Goal: Information Seeking & Learning: Learn about a topic

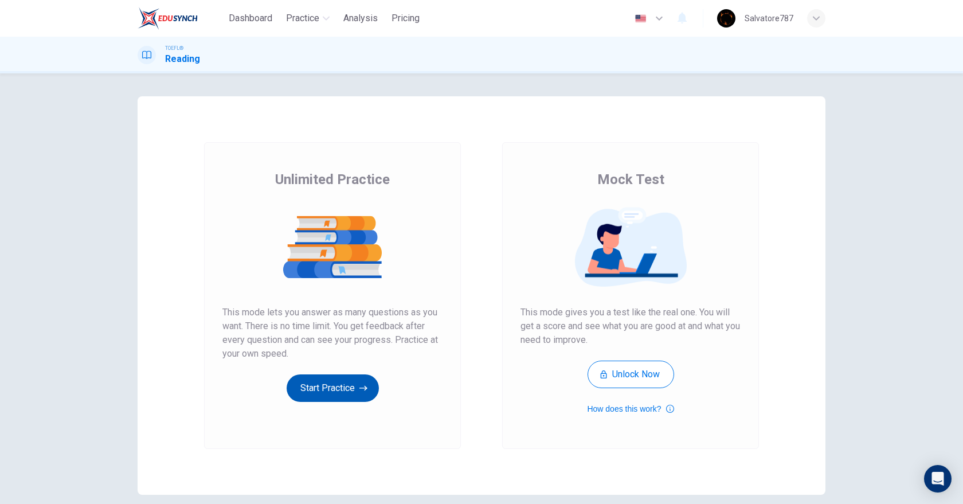
click at [326, 388] on button "Start Practice" at bounding box center [333, 388] width 92 height 28
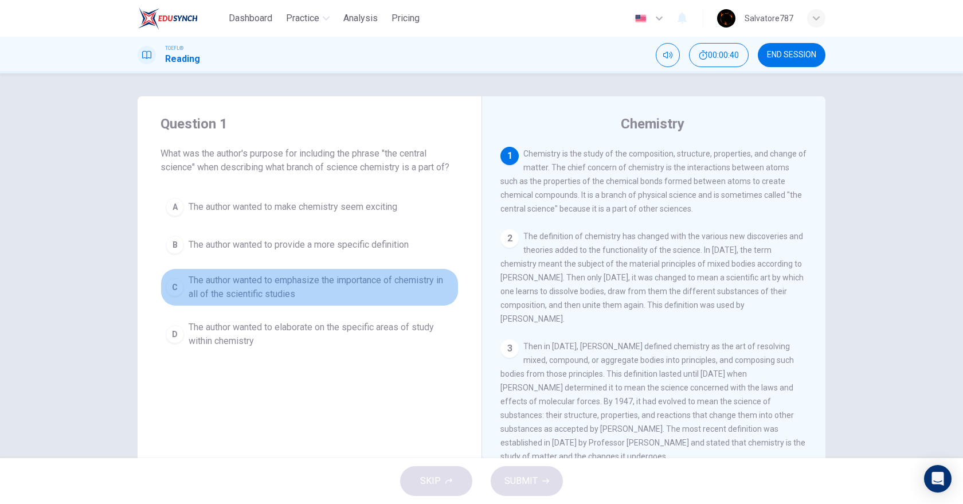
click at [283, 290] on span "The author wanted to emphasize the importance of chemistry in all of the scient…" at bounding box center [321, 288] width 265 height 28
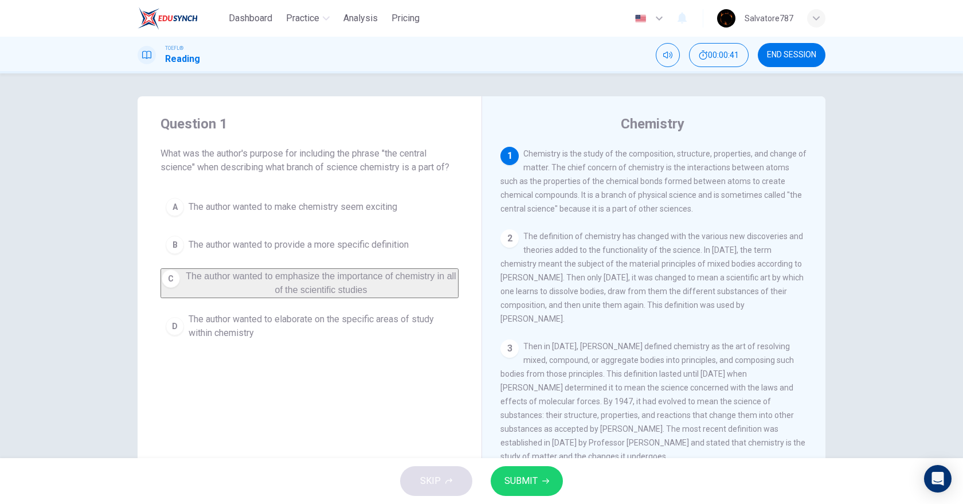
scroll to position [33, 0]
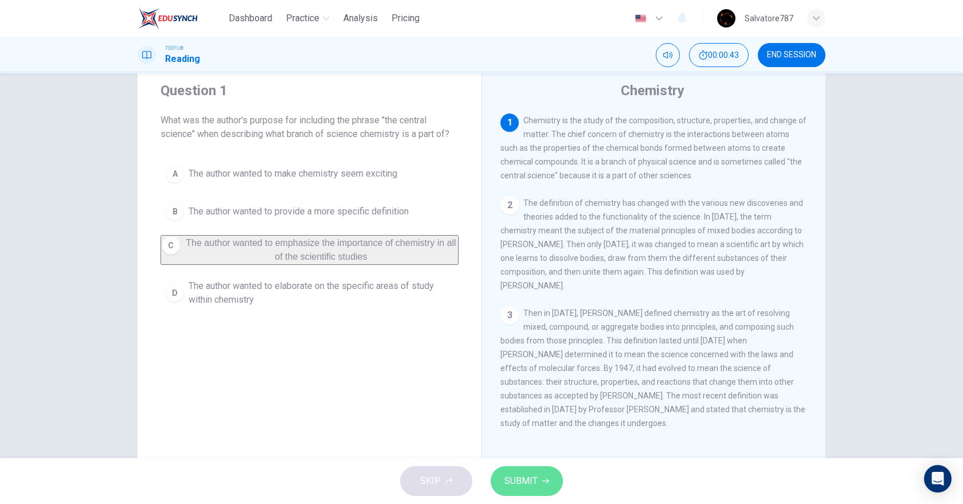
click at [513, 481] on span "SUBMIT" at bounding box center [521, 481] width 33 height 16
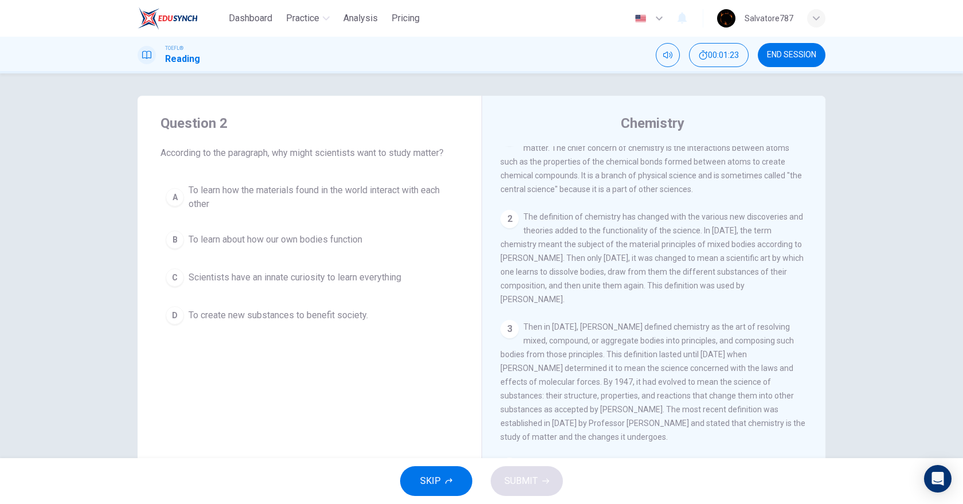
scroll to position [0, 0]
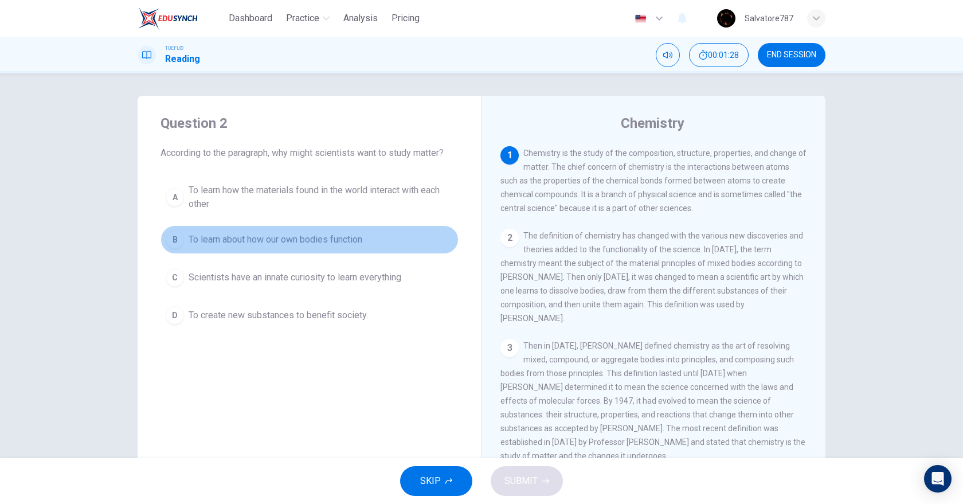
click at [350, 231] on button "B To learn about how our own bodies function" at bounding box center [310, 239] width 298 height 29
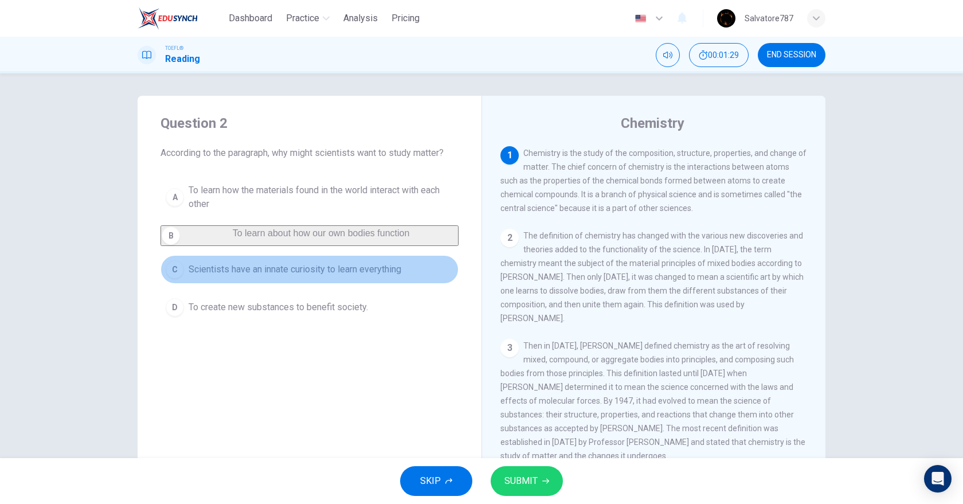
click at [353, 263] on button "C Scientists have an innate curiosity to learn everything" at bounding box center [310, 269] width 298 height 29
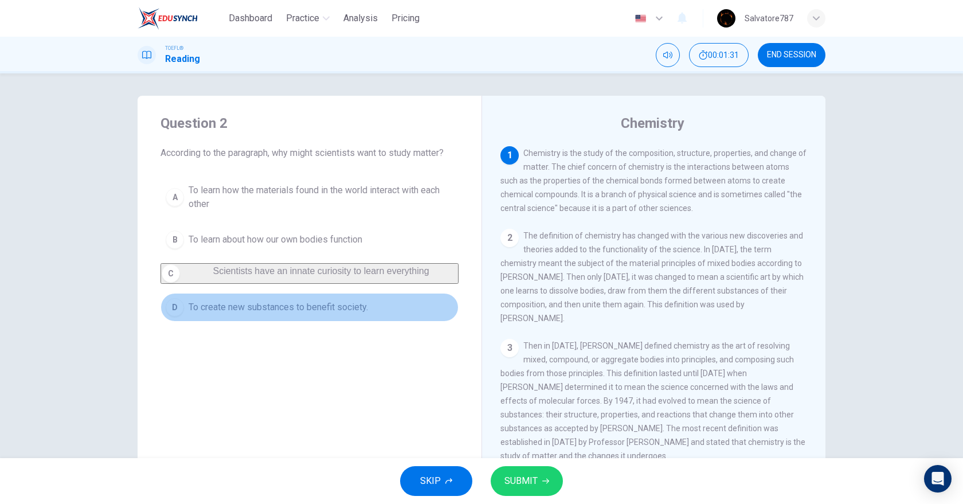
click at [354, 310] on span "To create new substances to benefit society." at bounding box center [279, 308] width 180 height 14
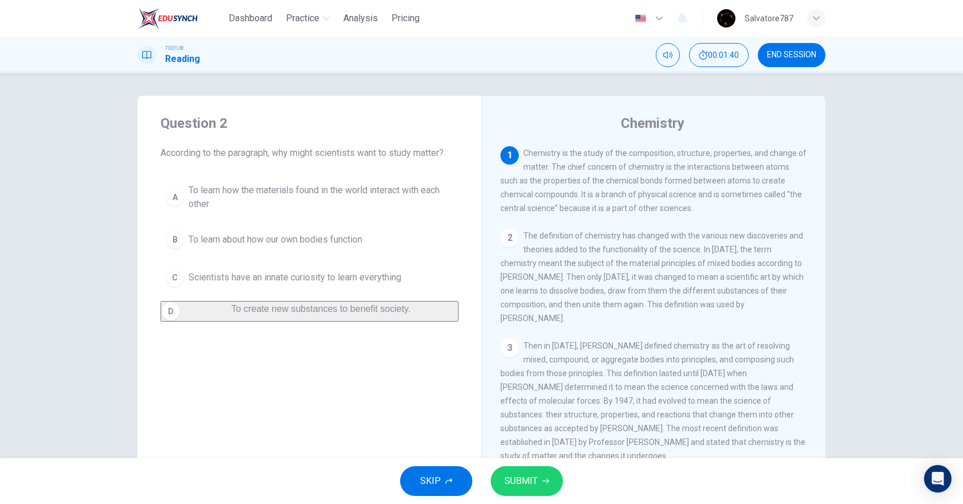
click at [342, 237] on span "To learn about how our own bodies function" at bounding box center [276, 240] width 174 height 14
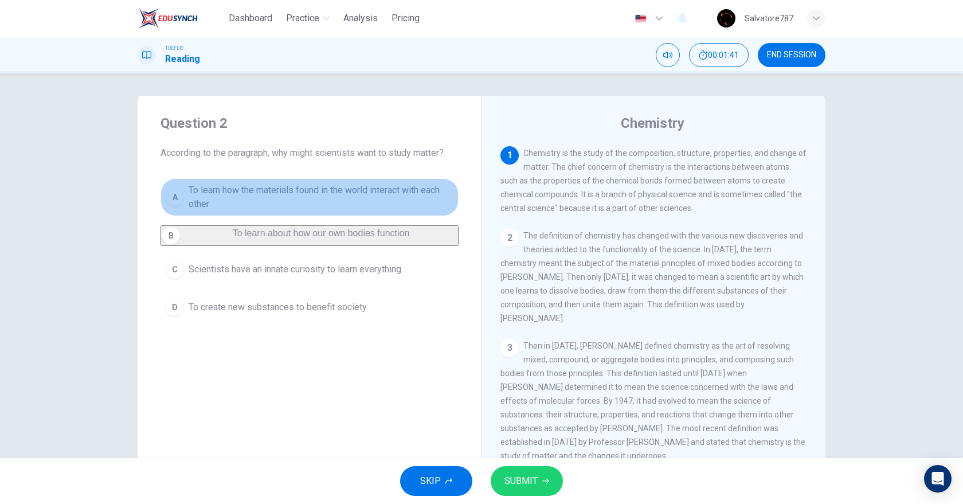
click at [330, 202] on span "To learn how the materials found in the world interact with each other" at bounding box center [321, 198] width 265 height 28
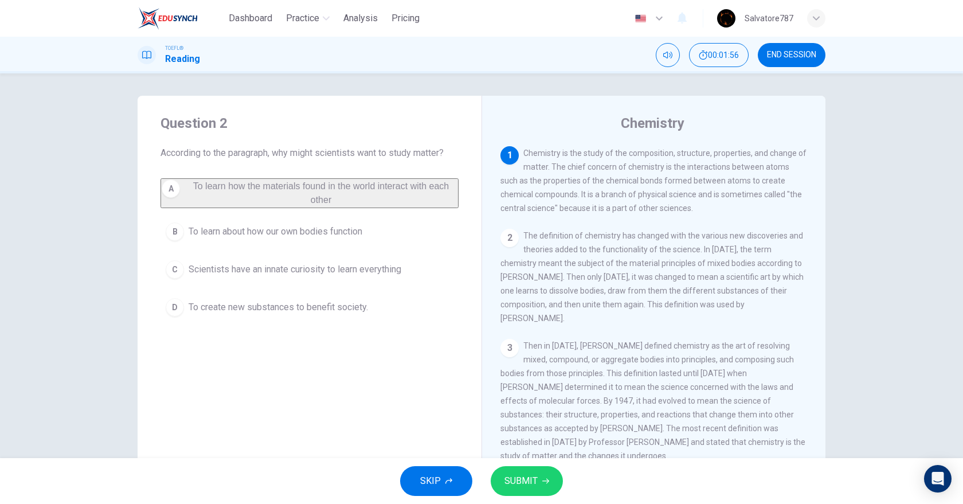
click at [539, 490] on button "SUBMIT" at bounding box center [527, 481] width 72 height 30
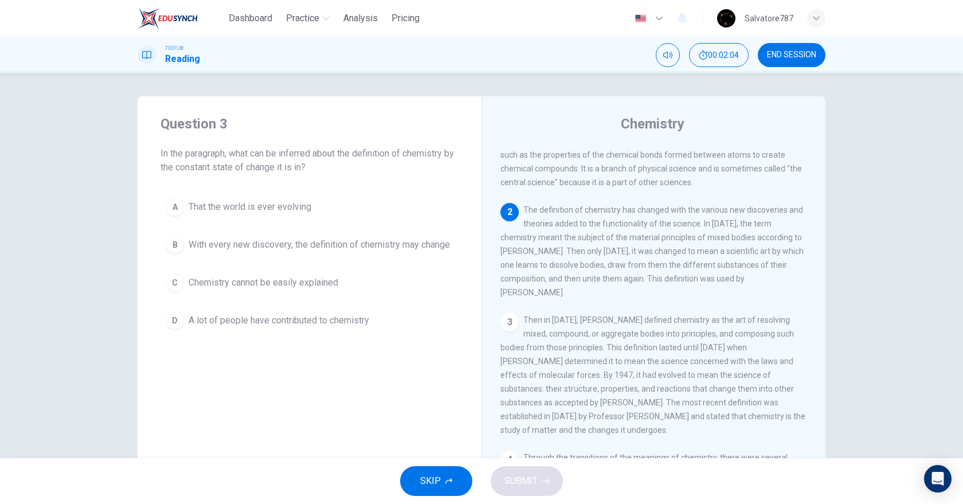
scroll to position [28, 0]
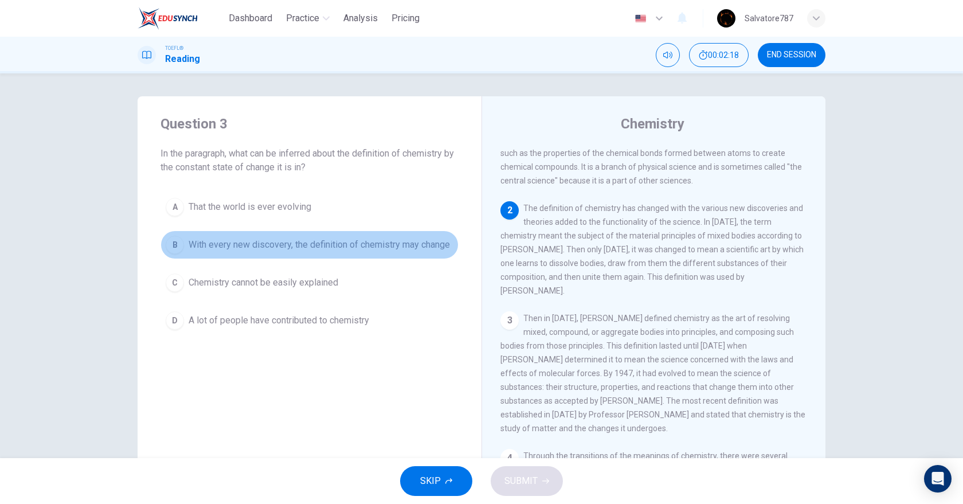
click at [283, 253] on button "B With every new discovery, the definition of chemistry may change" at bounding box center [310, 245] width 298 height 29
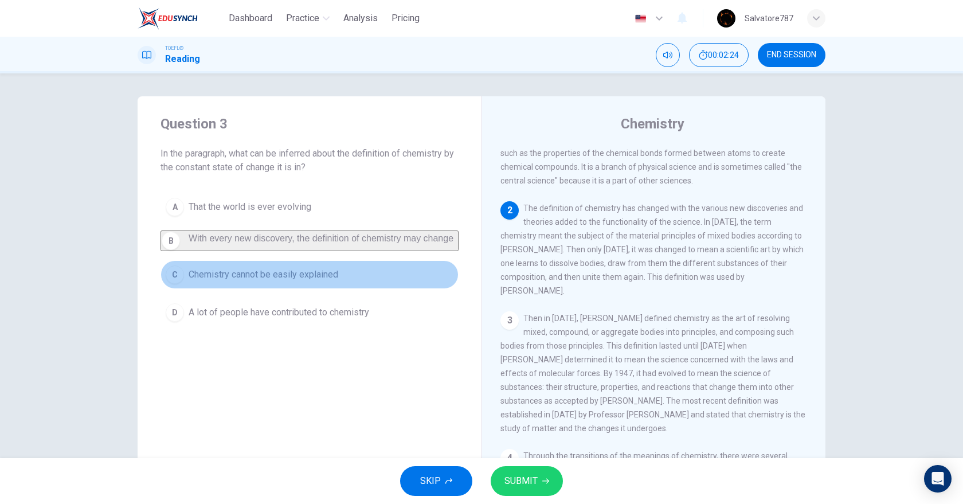
click at [324, 282] on span "Chemistry cannot be easily explained" at bounding box center [264, 275] width 150 height 14
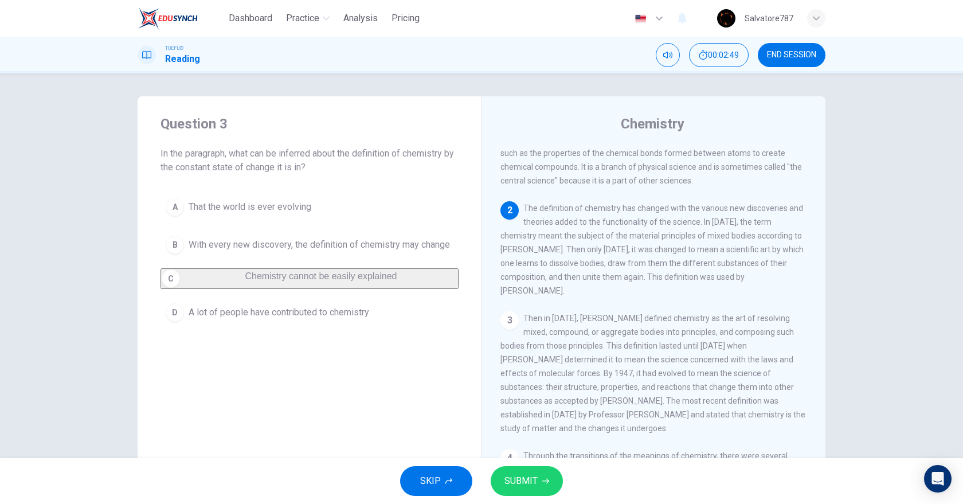
click at [539, 474] on button "SUBMIT" at bounding box center [527, 481] width 72 height 30
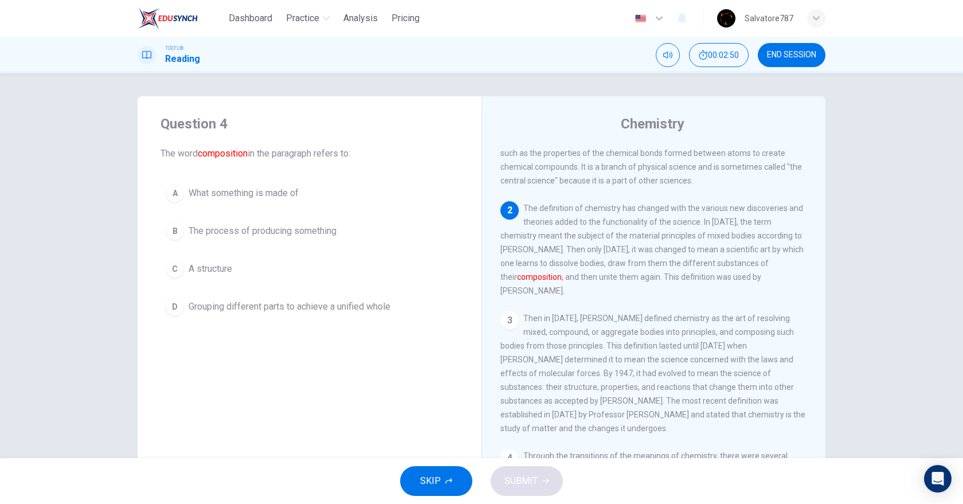
scroll to position [83, 0]
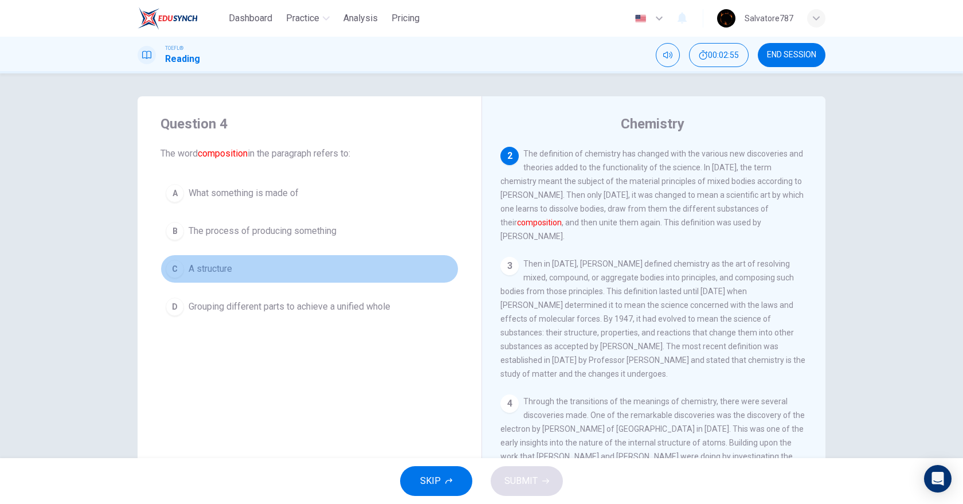
click at [268, 258] on button "C A structure" at bounding box center [310, 269] width 298 height 29
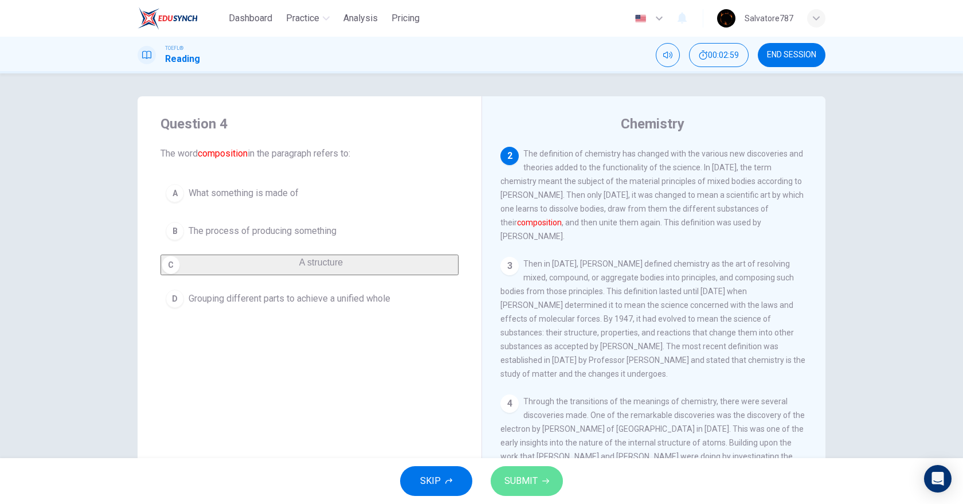
click at [531, 471] on button "SUBMIT" at bounding box center [527, 481] width 72 height 30
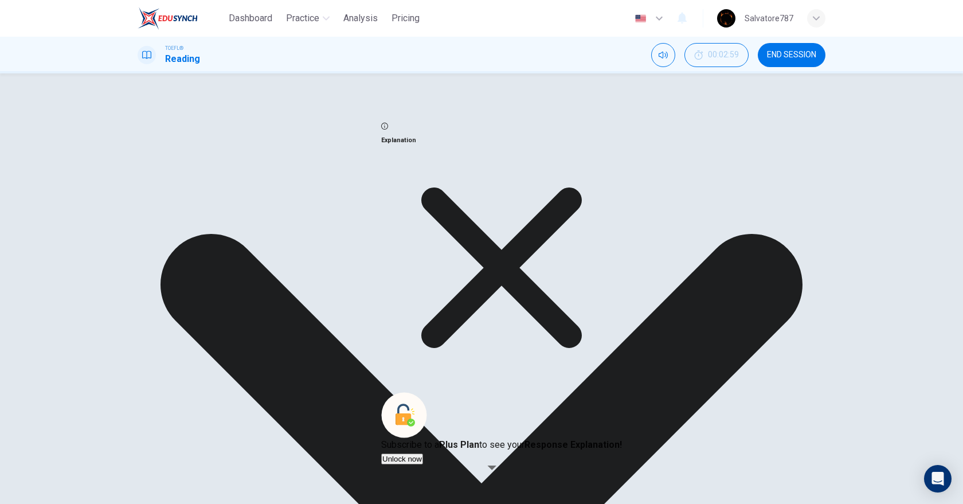
click at [622, 259] on div "3 Then in [DATE], [PERSON_NAME] defined chemistry as the art of resolving mixed…" at bounding box center [654, 319] width 307 height 124
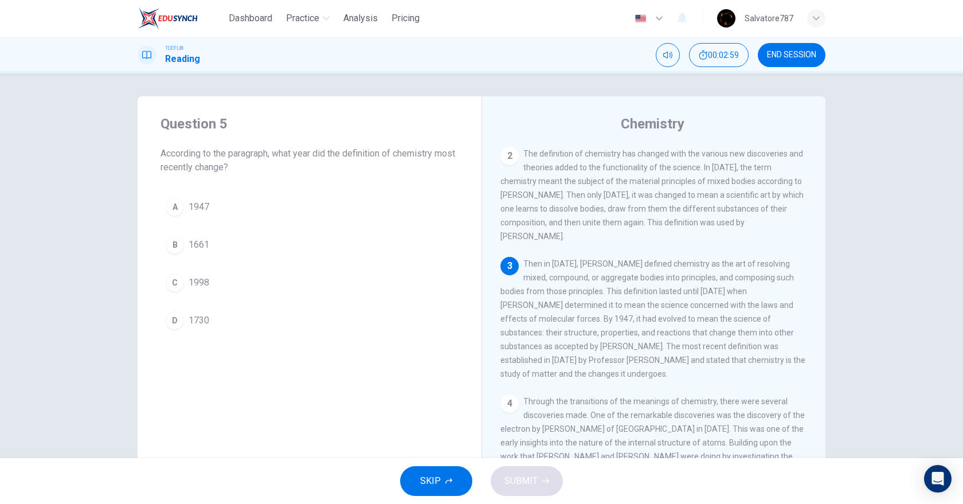
scroll to position [102, 0]
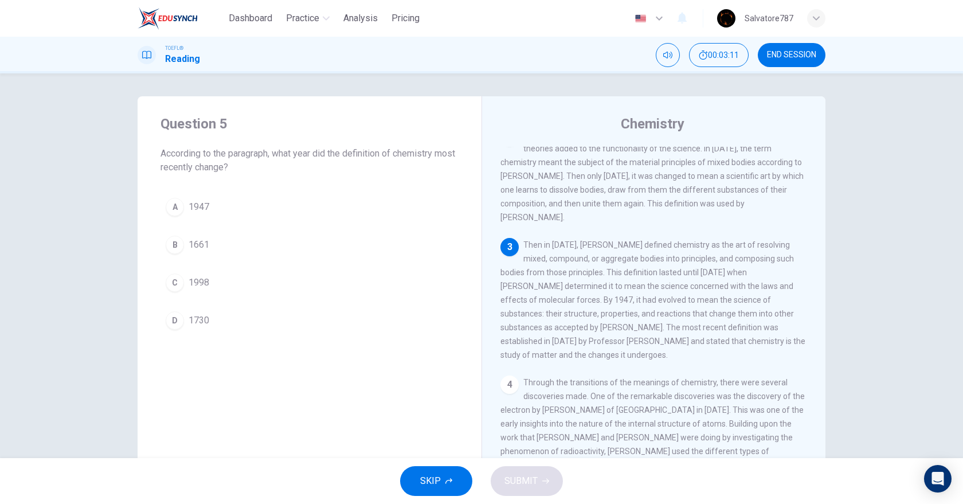
click at [258, 263] on div "A 1947 B 1661 C 1998 D 1730" at bounding box center [310, 264] width 298 height 142
click at [253, 271] on button "C 1998" at bounding box center [310, 282] width 298 height 29
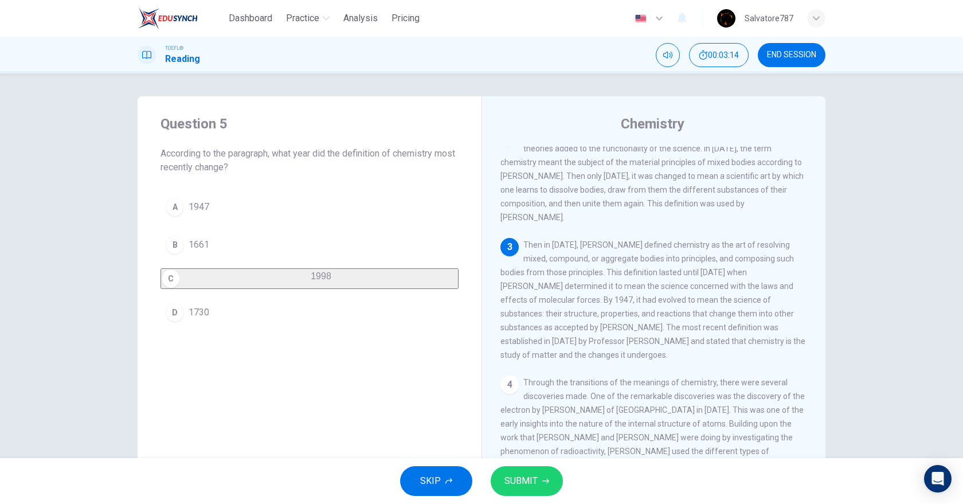
click at [537, 459] on div "SKIP SUBMIT" at bounding box center [481, 481] width 963 height 46
click at [533, 469] on button "SUBMIT" at bounding box center [527, 481] width 72 height 30
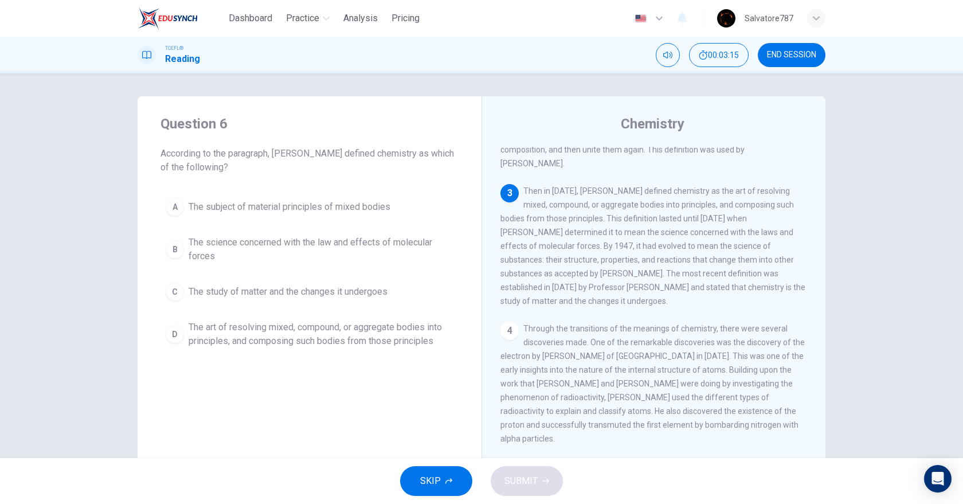
scroll to position [193, 0]
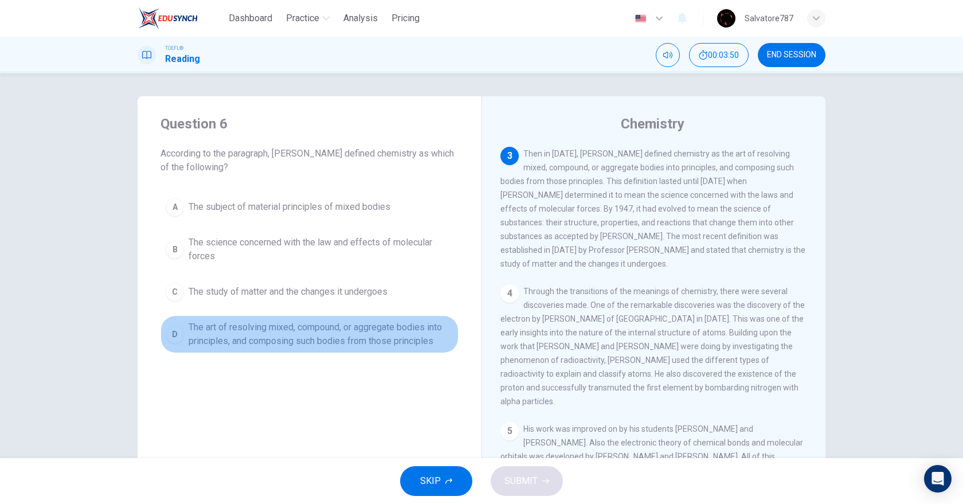
click at [357, 333] on span "The art of resolving mixed, compound, or aggregate bodies into principles, and …" at bounding box center [321, 335] width 265 height 28
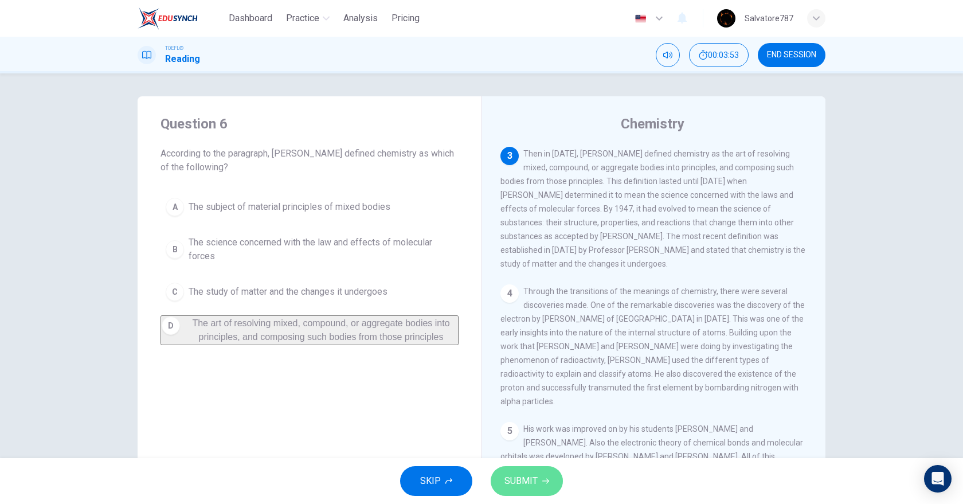
click at [533, 469] on button "SUBMIT" at bounding box center [527, 481] width 72 height 30
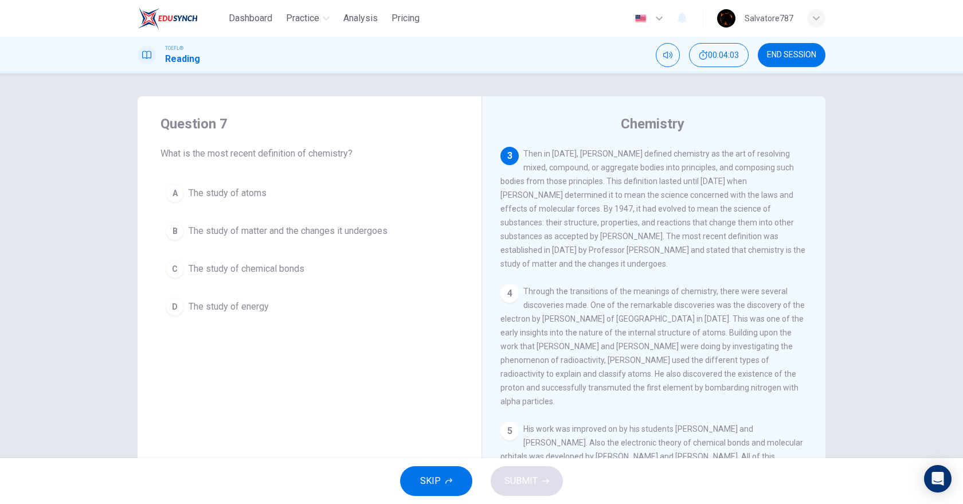
click at [303, 237] on span "The study of matter and the changes it undergoes" at bounding box center [288, 231] width 199 height 14
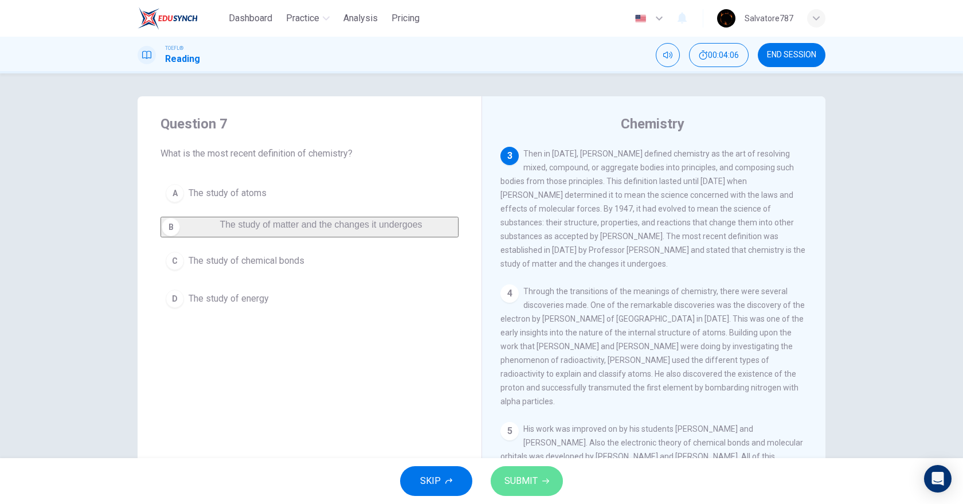
click at [546, 484] on icon "button" at bounding box center [546, 481] width 7 height 7
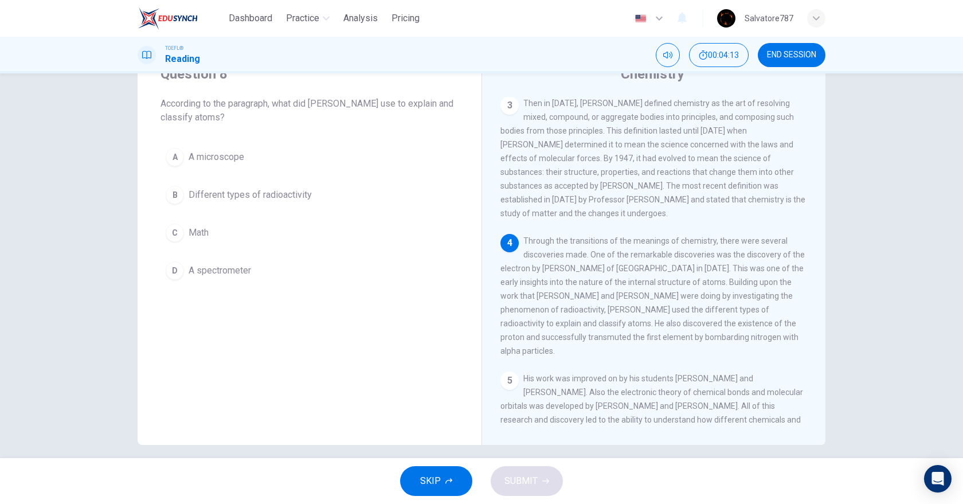
scroll to position [60, 0]
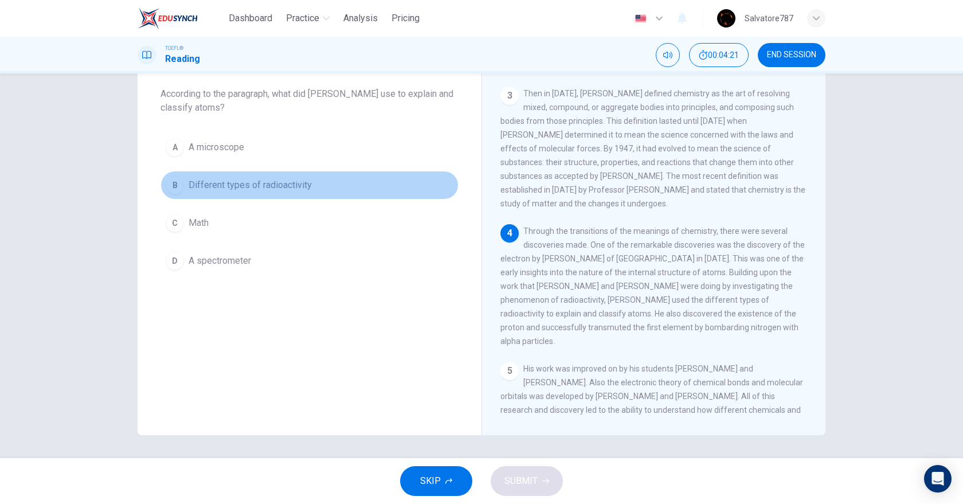
click at [318, 186] on button "B Different types of radioactivity" at bounding box center [310, 185] width 298 height 29
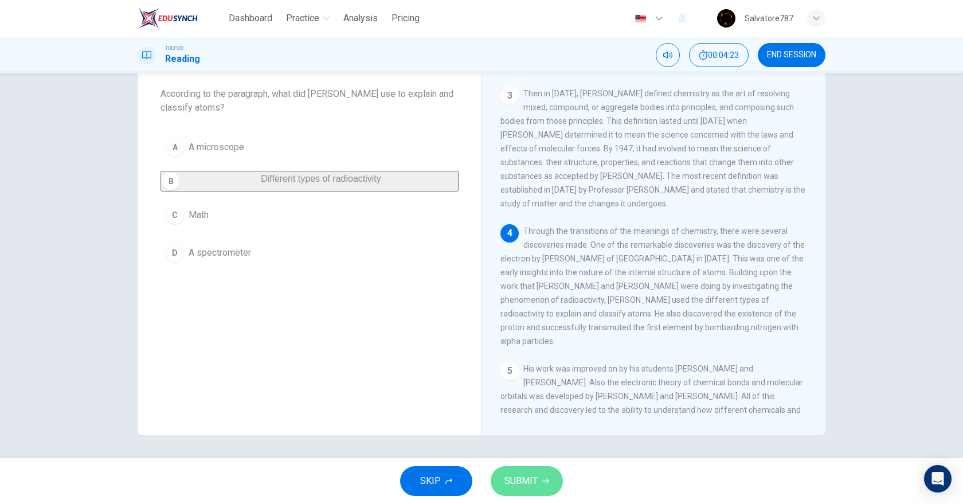
click at [531, 474] on span "SUBMIT" at bounding box center [521, 481] width 33 height 16
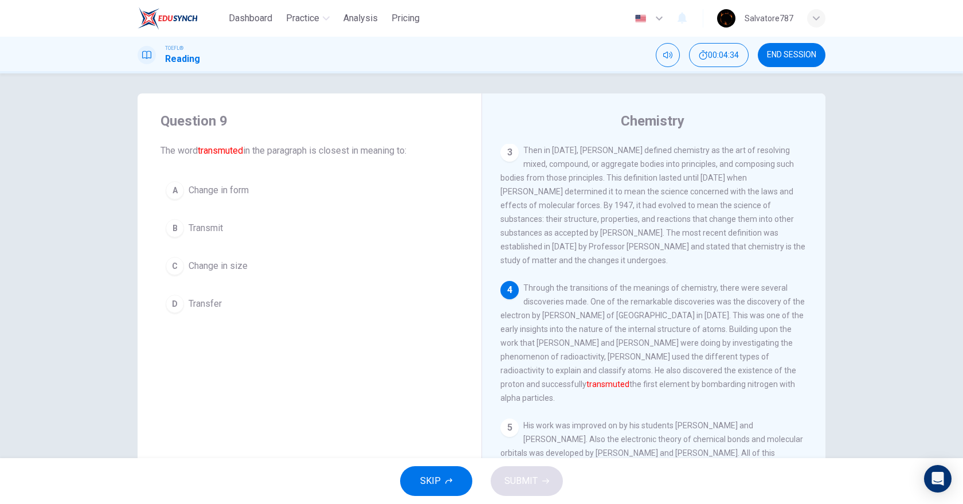
scroll to position [10, 0]
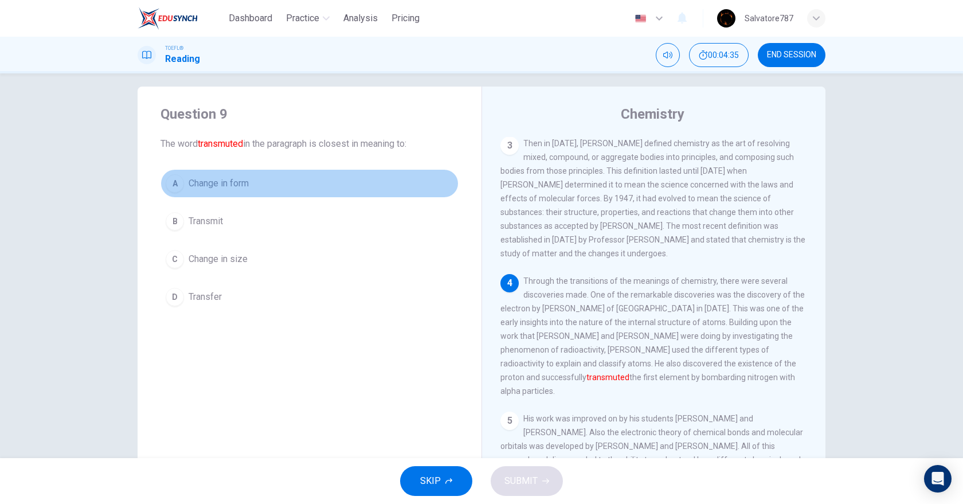
click at [234, 182] on span "Change in form" at bounding box center [219, 184] width 60 height 14
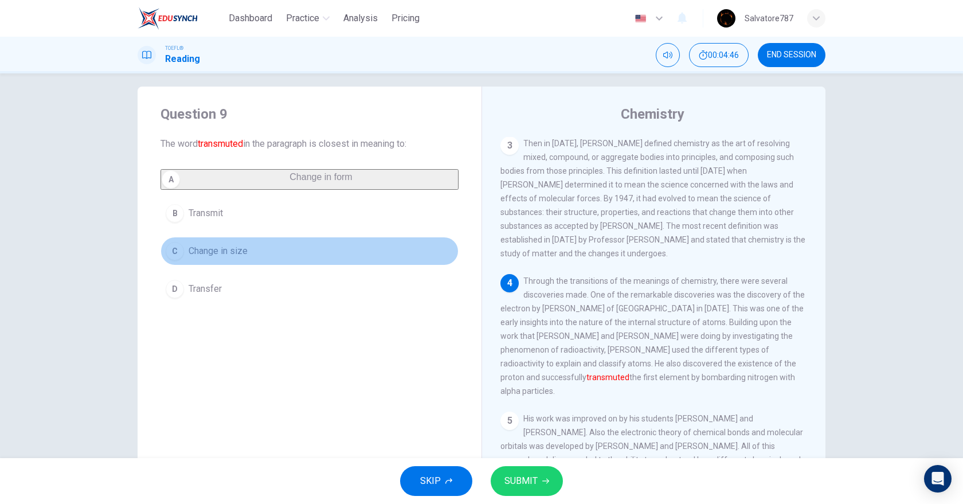
click at [244, 256] on span "Change in size" at bounding box center [218, 251] width 59 height 14
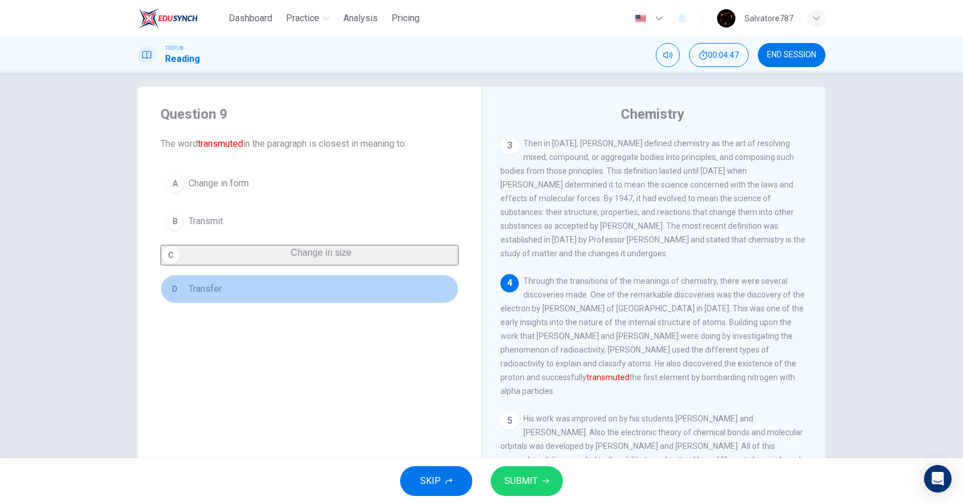
click at [251, 296] on button "D Transfer" at bounding box center [310, 289] width 298 height 29
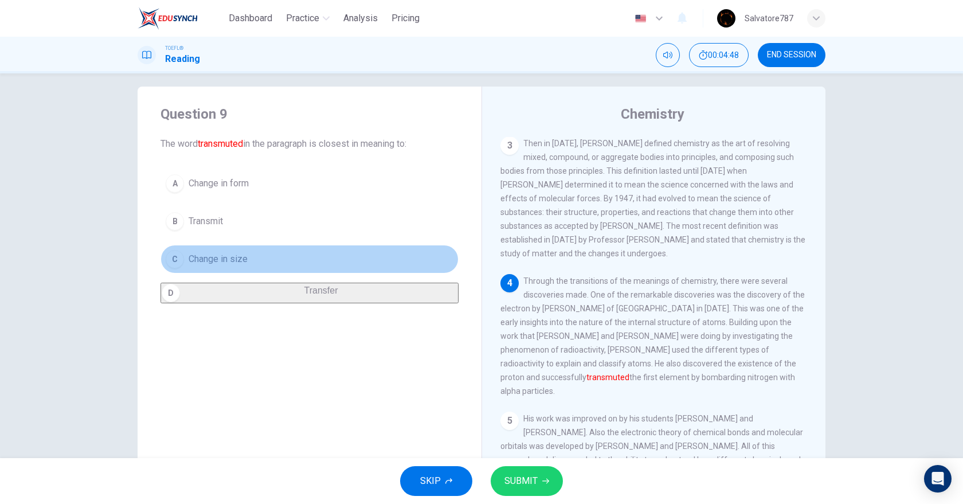
click at [251, 263] on button "C Change in size" at bounding box center [310, 259] width 298 height 29
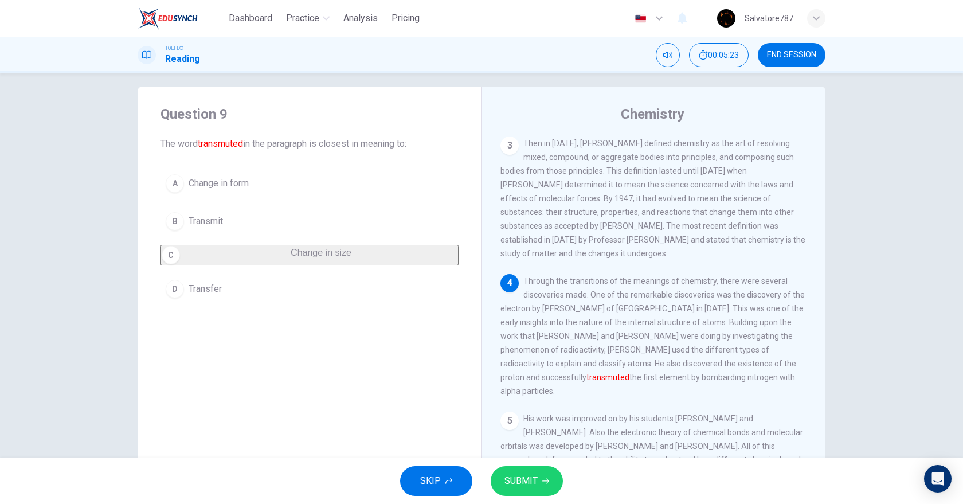
click at [255, 180] on button "A Change in form" at bounding box center [310, 183] width 298 height 29
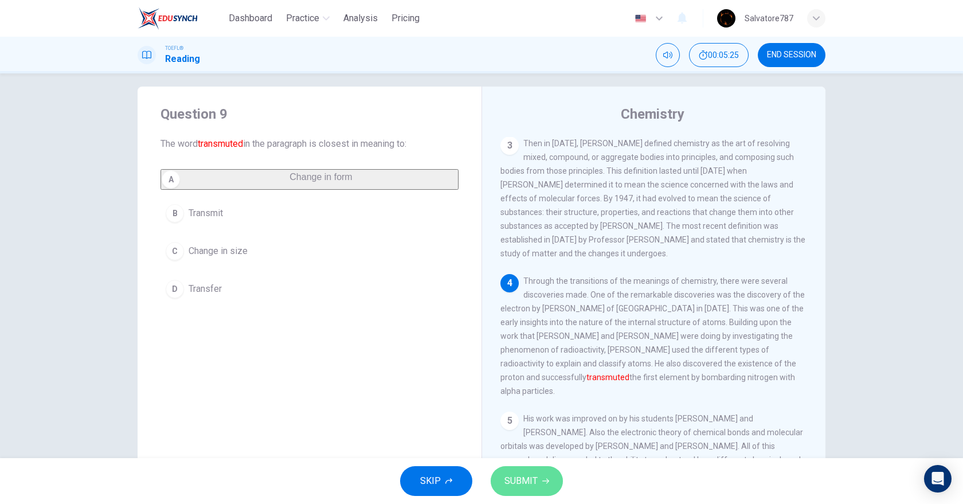
click at [545, 478] on icon "button" at bounding box center [546, 481] width 7 height 7
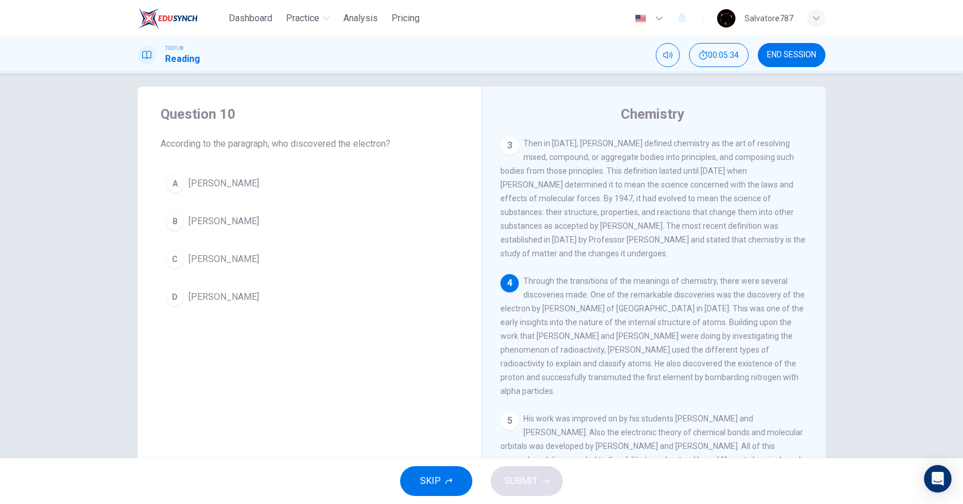
click at [252, 165] on div "Question 10 According to the paragraph, who discovered the electron? A [PERSON_…" at bounding box center [310, 208] width 344 height 243
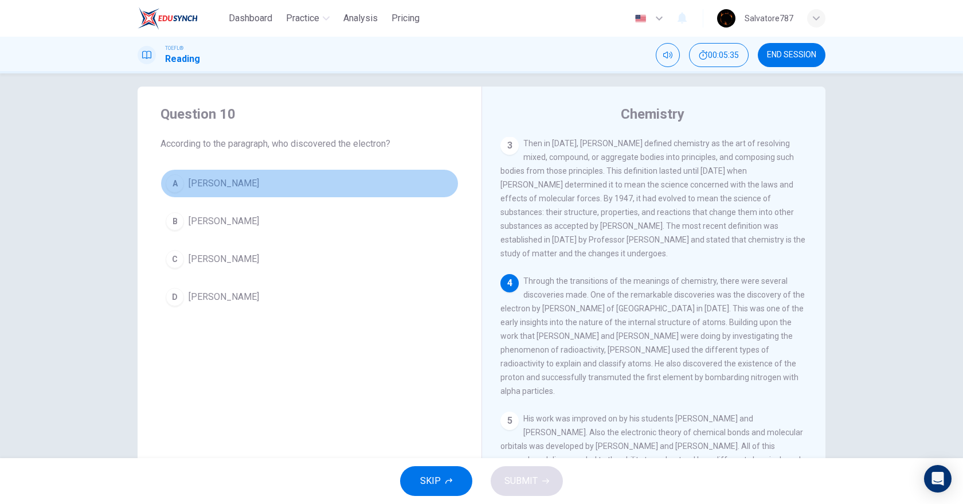
click at [252, 169] on button "A [PERSON_NAME]" at bounding box center [310, 183] width 298 height 29
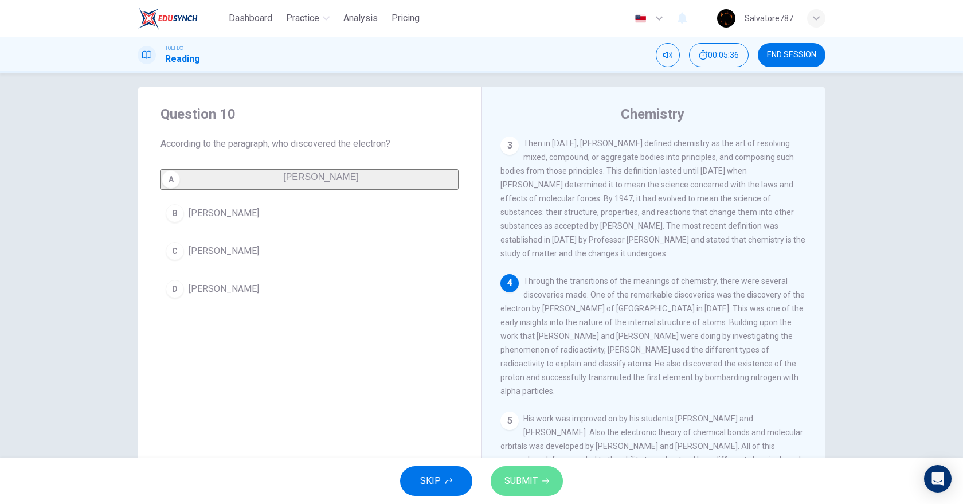
click at [553, 471] on button "SUBMIT" at bounding box center [527, 481] width 72 height 30
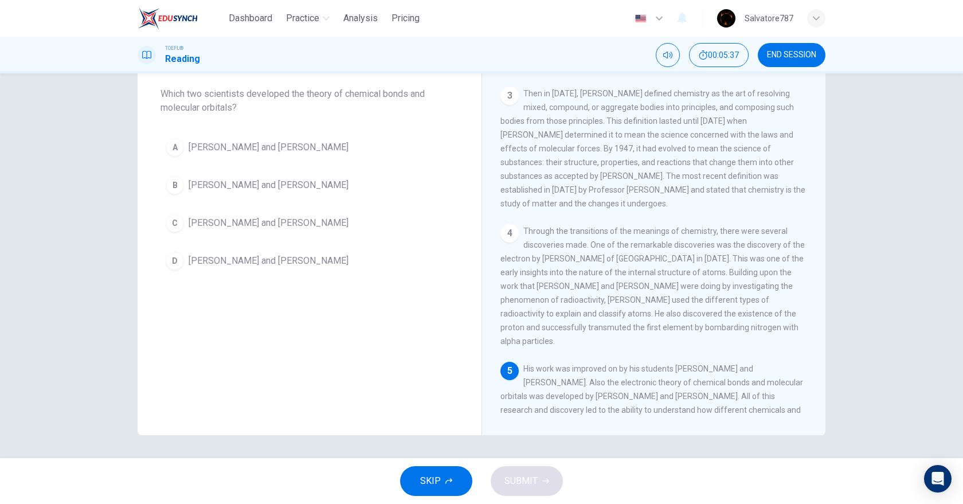
scroll to position [57, 0]
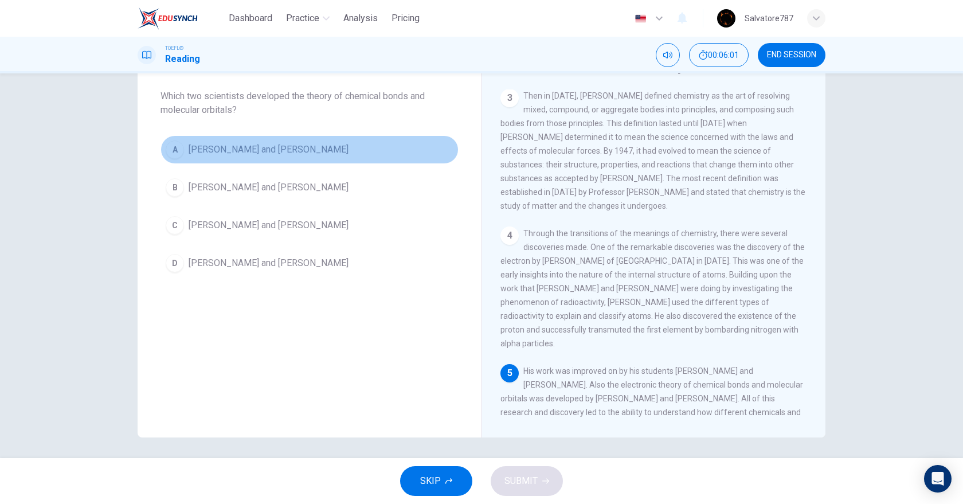
click at [243, 155] on span "[PERSON_NAME] and [PERSON_NAME]" at bounding box center [269, 150] width 160 height 14
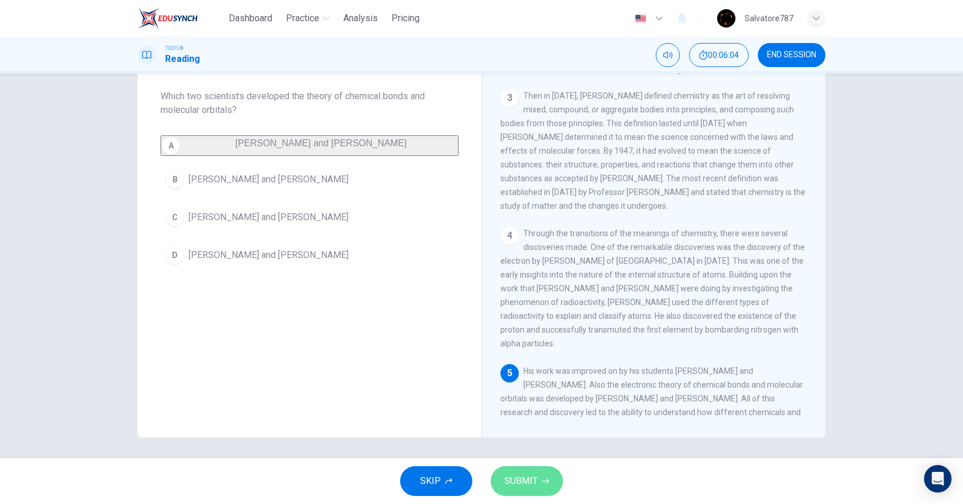
click at [540, 487] on button "SUBMIT" at bounding box center [527, 481] width 72 height 30
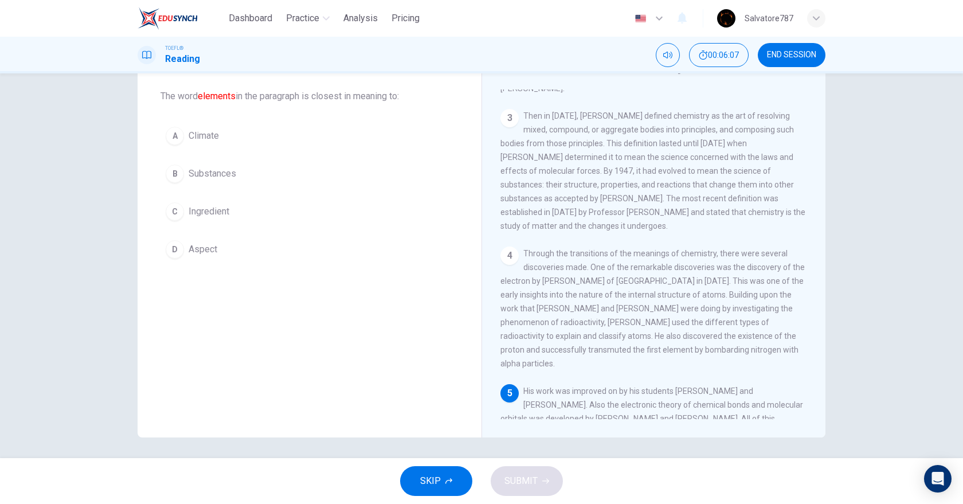
scroll to position [193, 0]
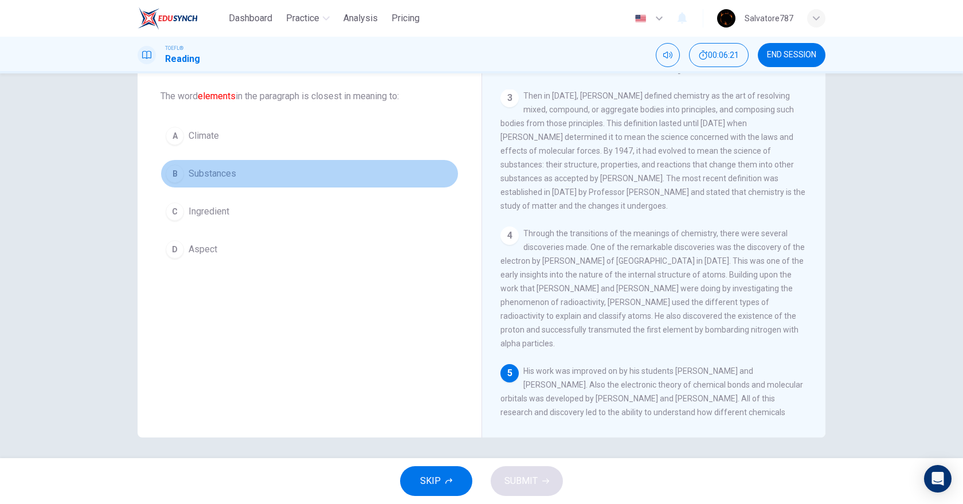
click at [232, 181] on button "B Substances" at bounding box center [310, 173] width 298 height 29
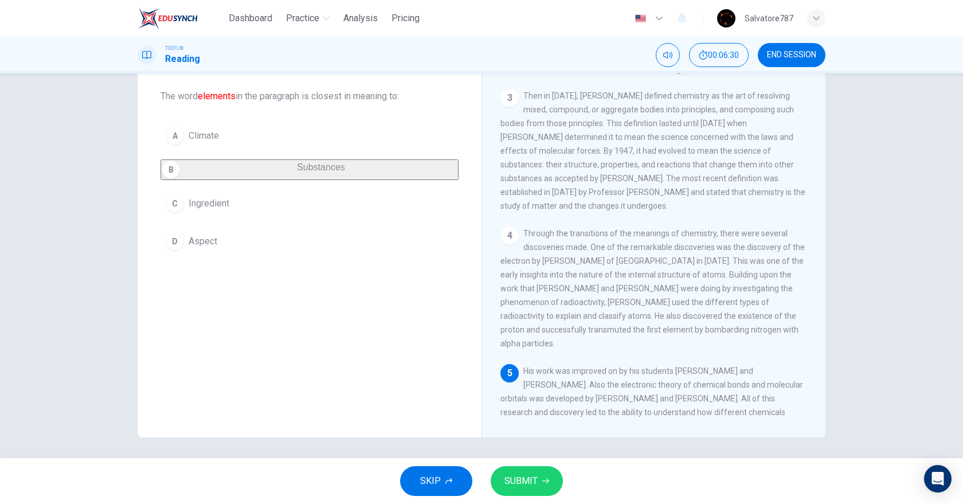
click at [536, 477] on span "SUBMIT" at bounding box center [521, 481] width 33 height 16
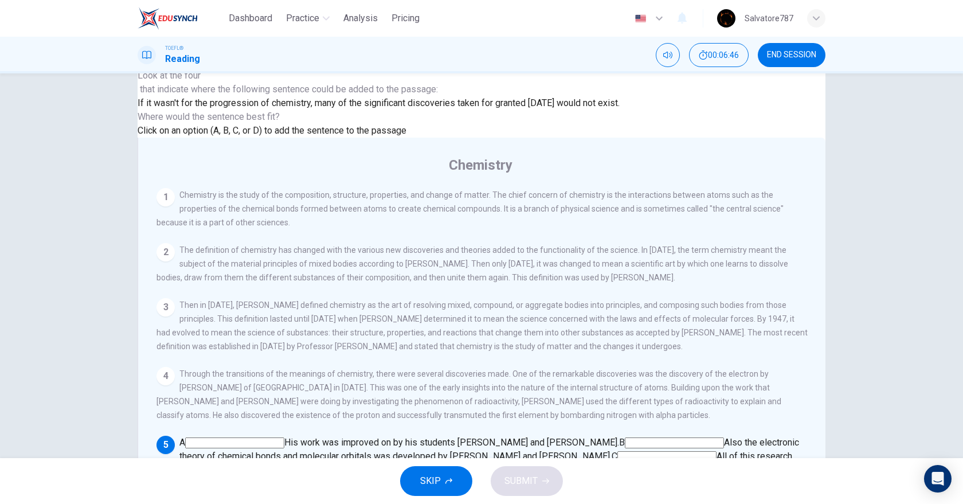
scroll to position [57, 0]
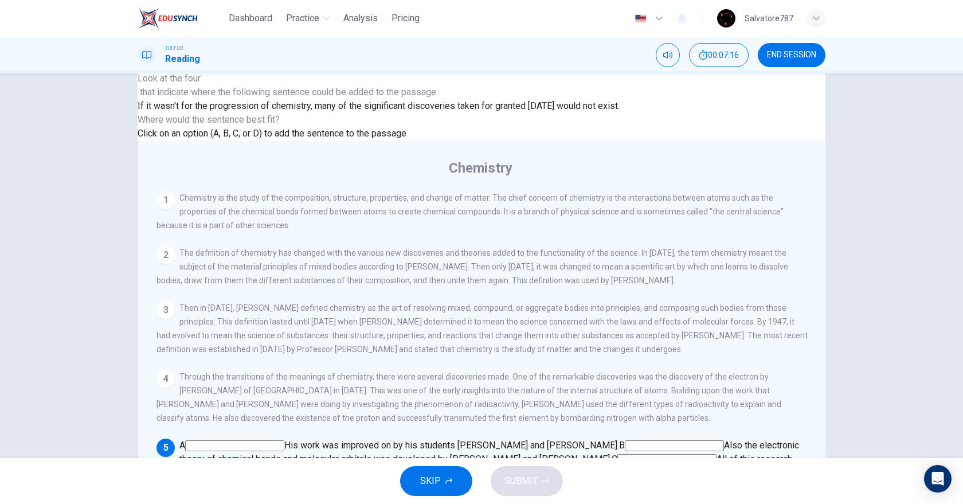
click at [558, 468] on input at bounding box center [607, 473] width 99 height 11
click at [518, 482] on span "SUBMIT" at bounding box center [521, 481] width 33 height 16
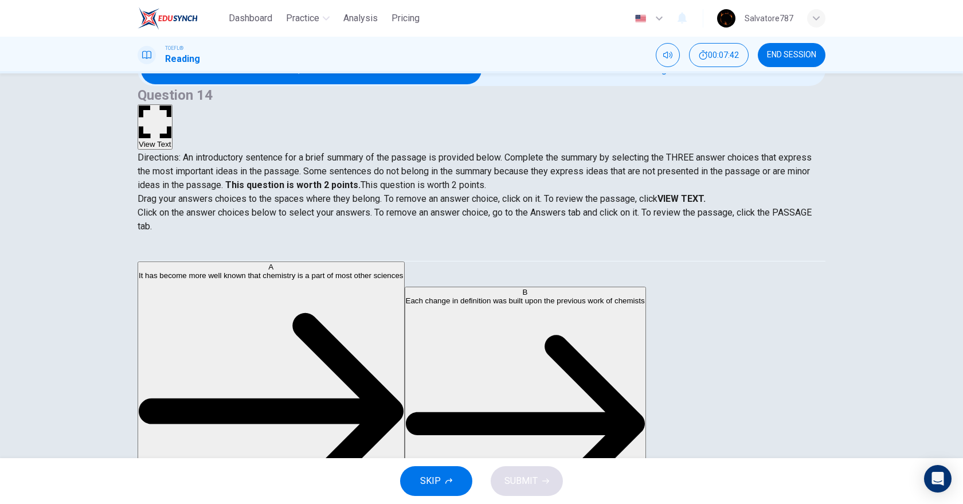
scroll to position [9, 0]
click at [703, 204] on strong "VIEW TEXT." at bounding box center [682, 198] width 48 height 11
click at [173, 104] on button "View Text" at bounding box center [155, 126] width 35 height 45
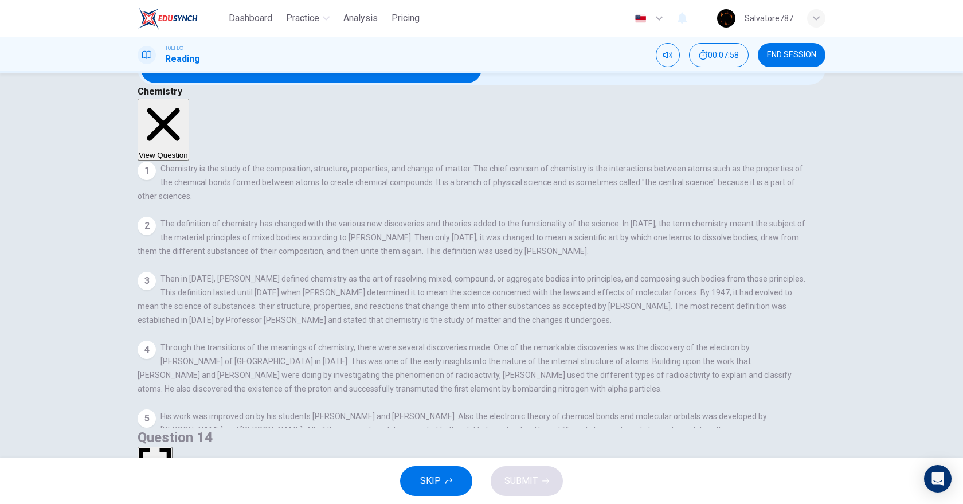
scroll to position [45, 0]
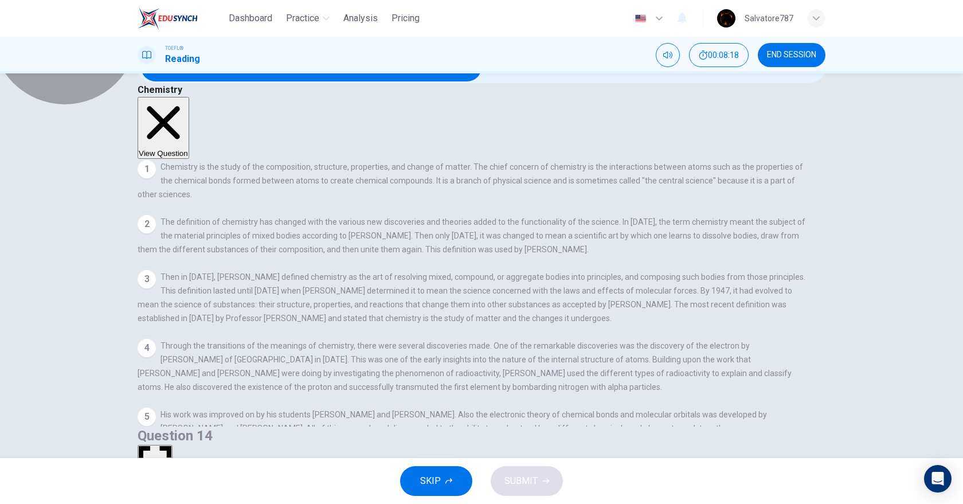
click at [189, 101] on button "View Question" at bounding box center [164, 128] width 52 height 62
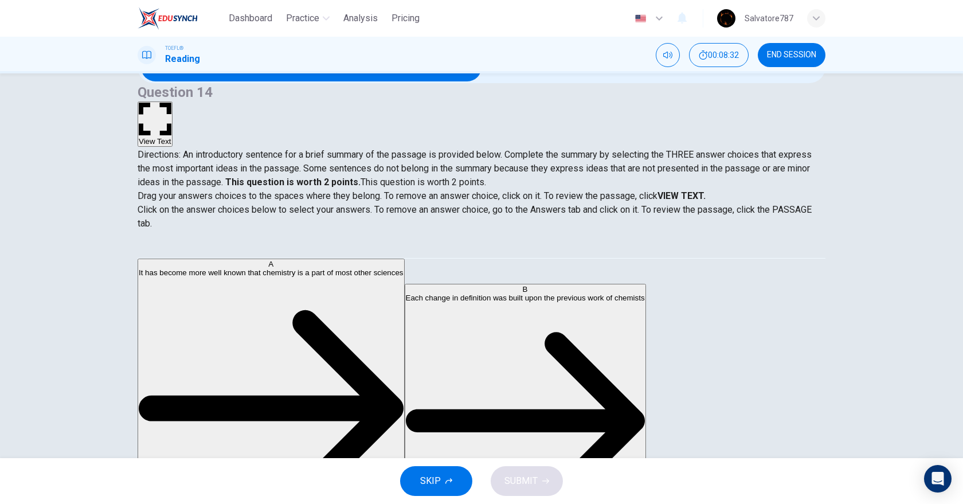
click at [173, 102] on button "View Text" at bounding box center [155, 124] width 35 height 45
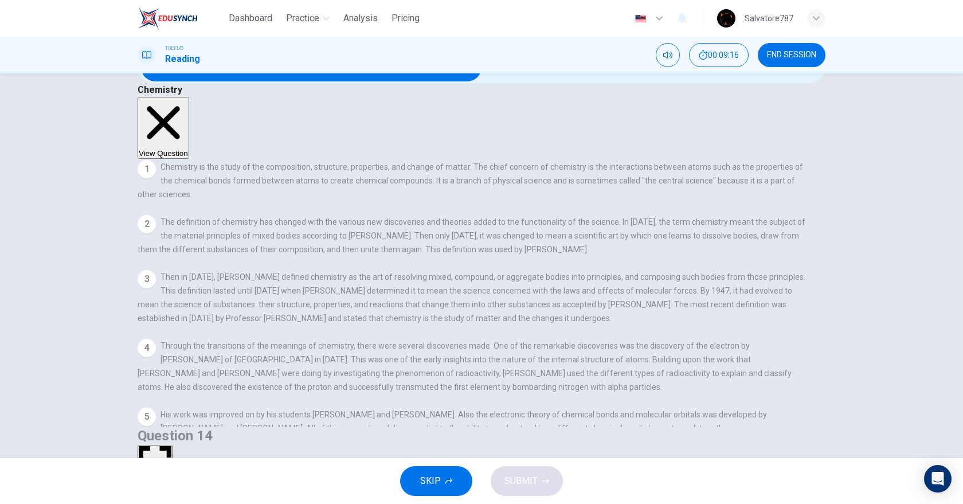
click at [189, 99] on button "View Question" at bounding box center [164, 128] width 52 height 62
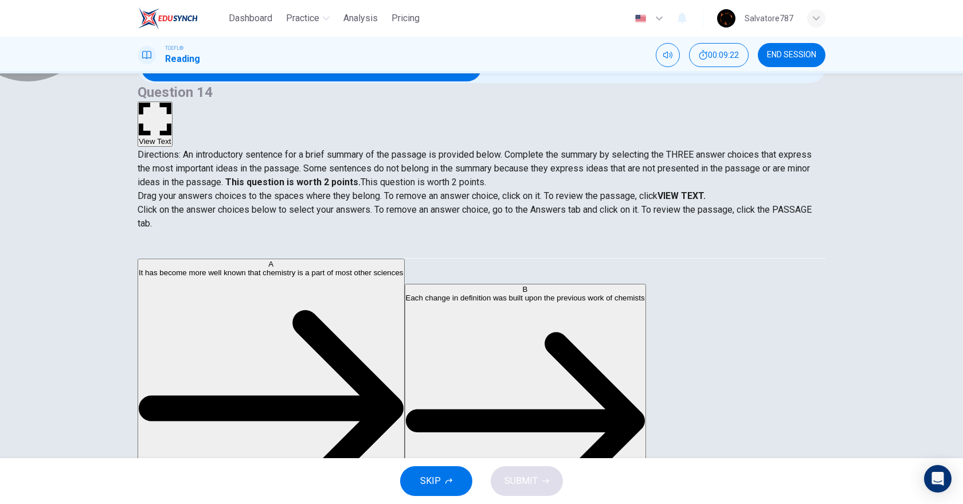
click at [173, 102] on button "View Text" at bounding box center [155, 124] width 35 height 45
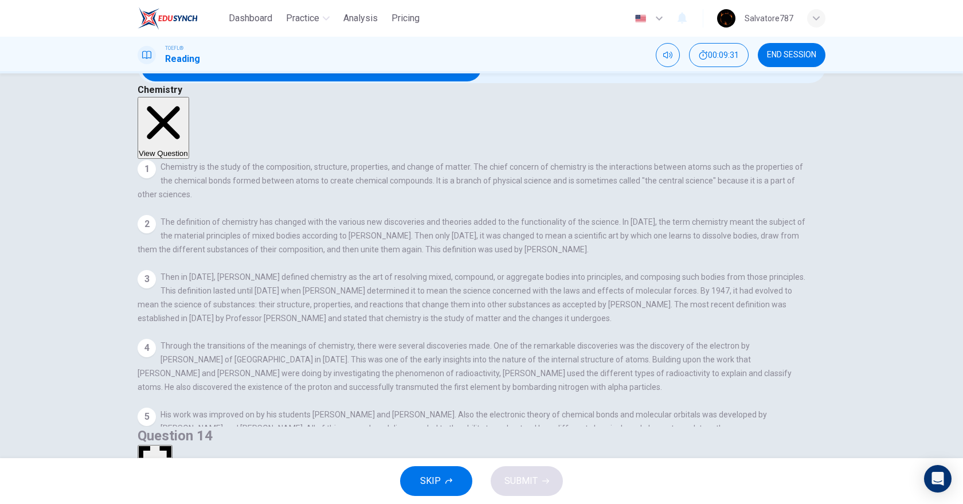
click at [719, 69] on div "TOEFL® Reading 00:09:31 END SESSION" at bounding box center [481, 55] width 963 height 37
click at [189, 97] on button "View Question" at bounding box center [164, 128] width 52 height 62
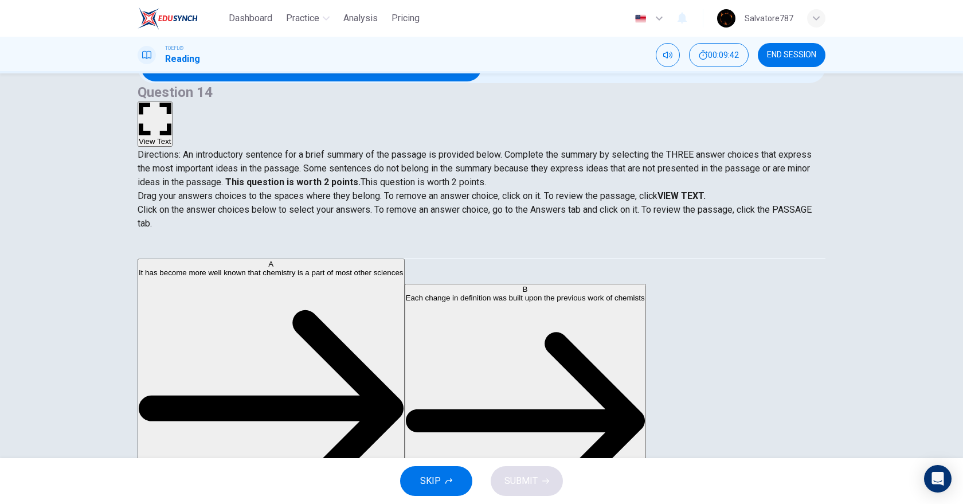
scroll to position [290, 0]
click at [173, 102] on button "View Text" at bounding box center [155, 124] width 35 height 45
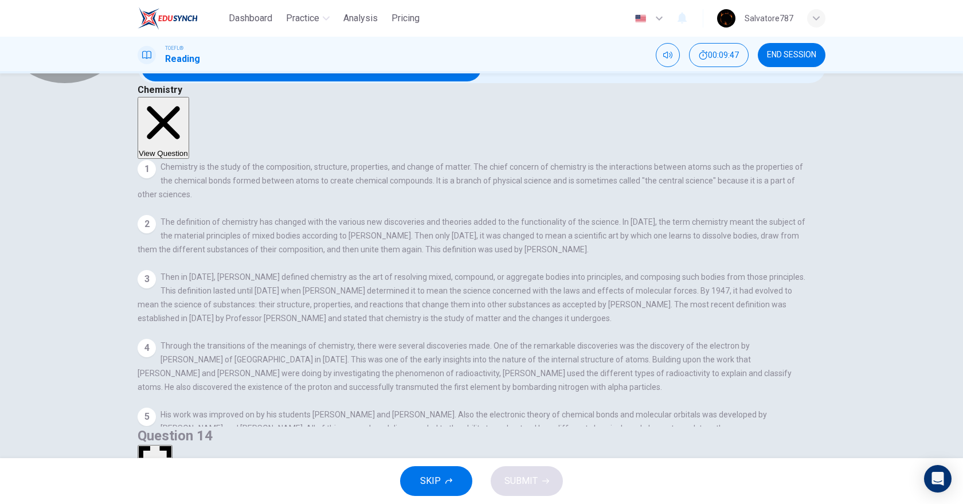
click at [189, 97] on button "View Question" at bounding box center [164, 128] width 52 height 62
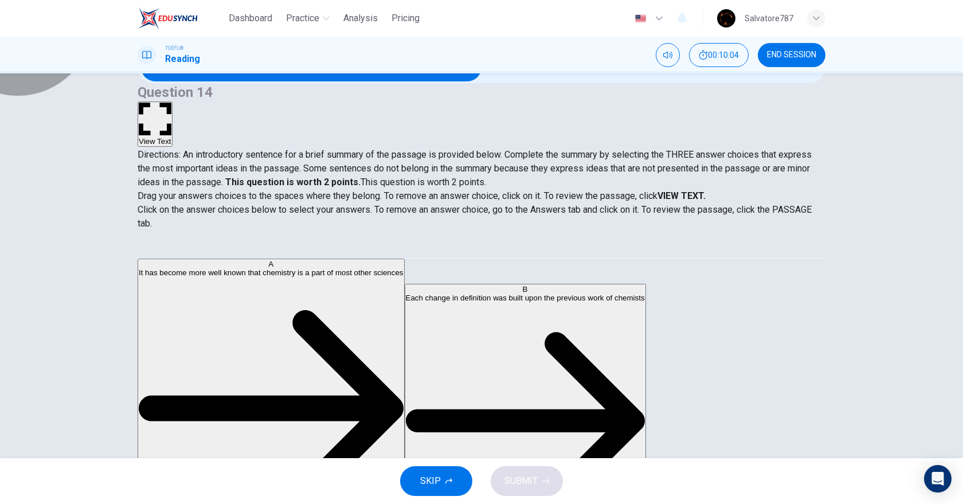
click at [173, 102] on button "View Text" at bounding box center [155, 124] width 35 height 45
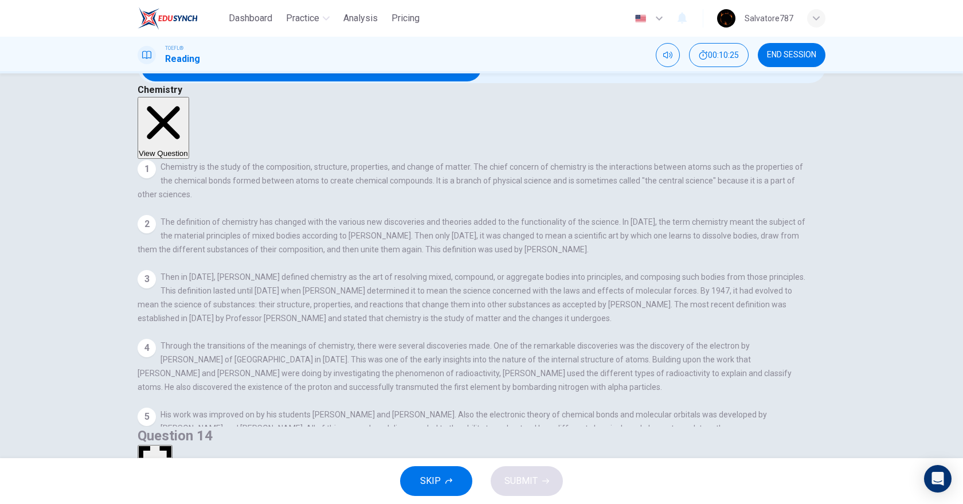
click at [189, 97] on button "View Question" at bounding box center [164, 128] width 52 height 62
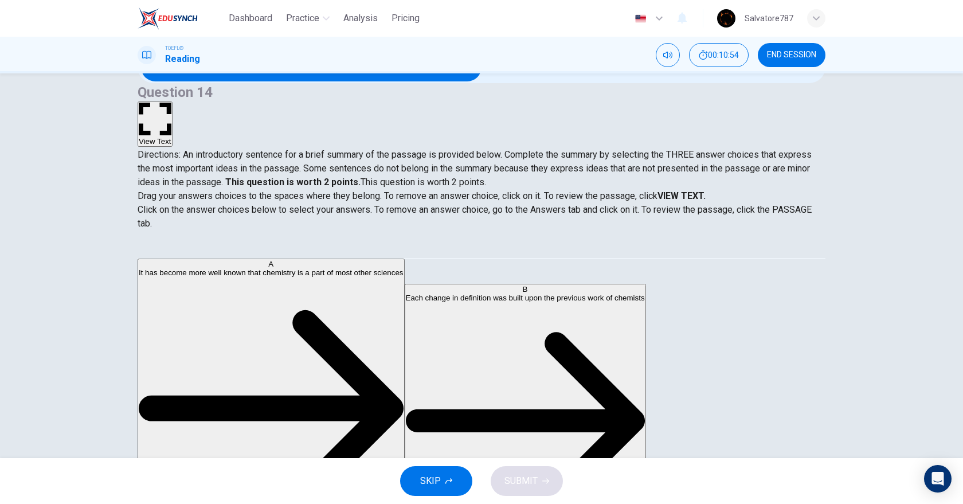
scroll to position [30, 0]
drag, startPoint x: 261, startPoint y: 334, endPoint x: 376, endPoint y: 333, distance: 115.3
drag, startPoint x: 233, startPoint y: 331, endPoint x: 545, endPoint y: 284, distance: 315.5
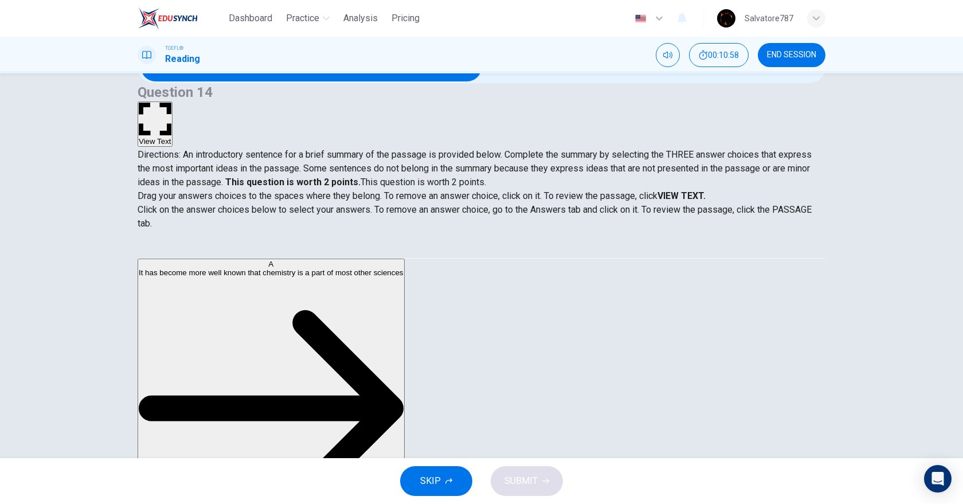
drag, startPoint x: 254, startPoint y: 351, endPoint x: 399, endPoint y: 374, distance: 146.4
drag, startPoint x: 228, startPoint y: 327, endPoint x: 356, endPoint y: 359, distance: 131.7
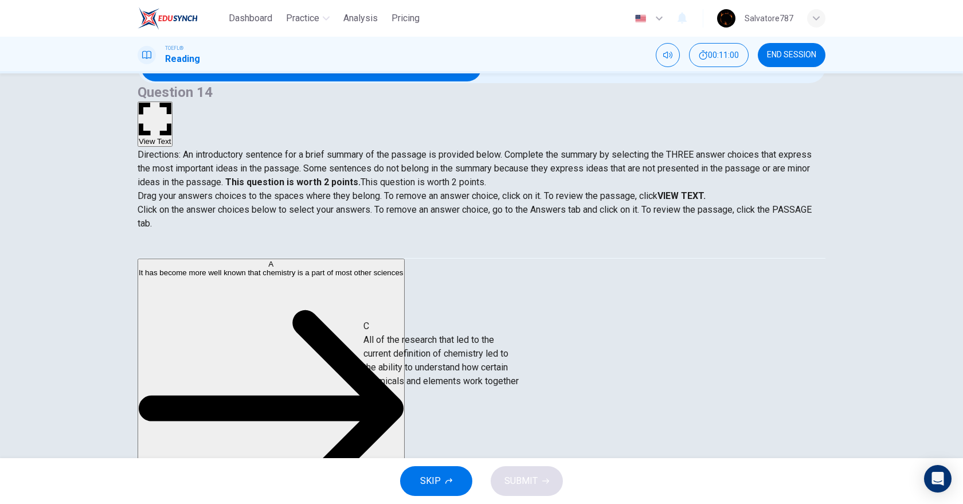
drag, startPoint x: 235, startPoint y: 323, endPoint x: 465, endPoint y: 327, distance: 229.4
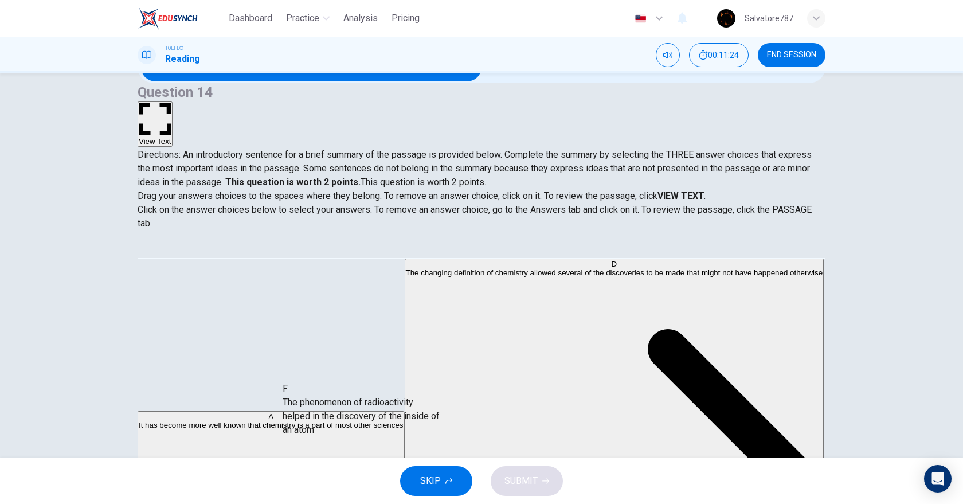
scroll to position [3, 0]
drag, startPoint x: 247, startPoint y: 397, endPoint x: 422, endPoint y: 389, distance: 175.1
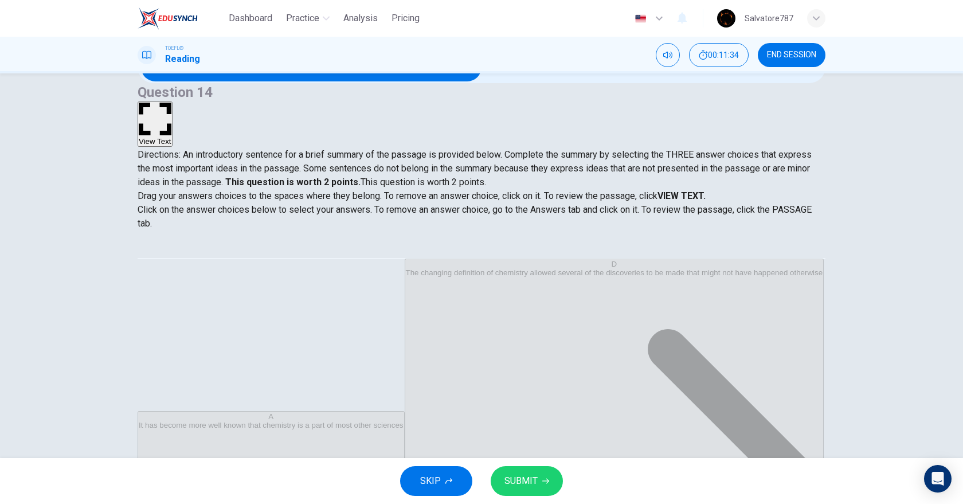
scroll to position [34, 0]
click at [528, 471] on button "SUBMIT" at bounding box center [527, 481] width 72 height 30
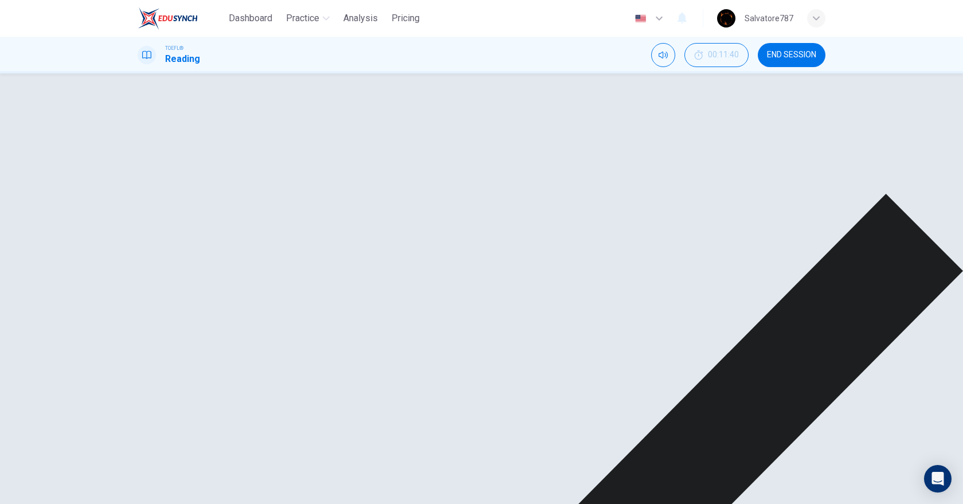
scroll to position [32, 0]
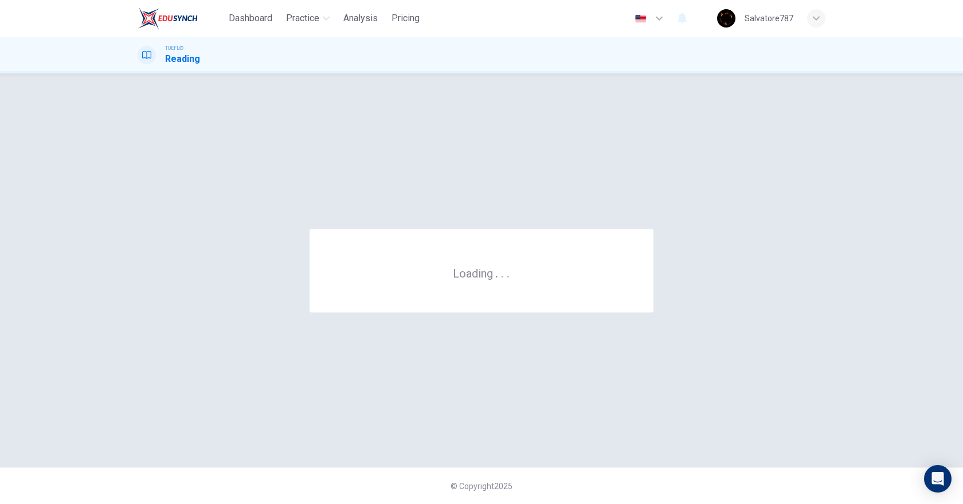
scroll to position [0, 0]
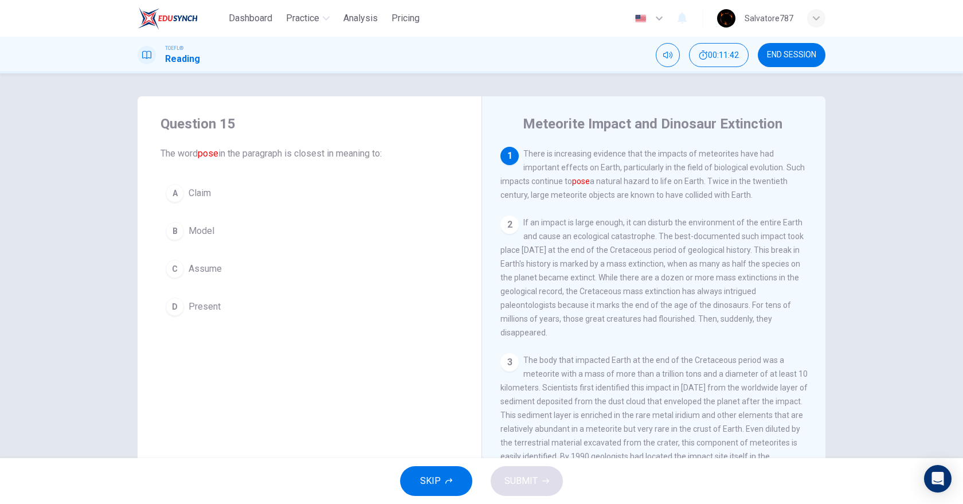
click at [801, 37] on div "TOEFL® Reading 00:11:42 END SESSION" at bounding box center [481, 55] width 963 height 37
click at [772, 61] on button "END SESSION" at bounding box center [792, 55] width 68 height 24
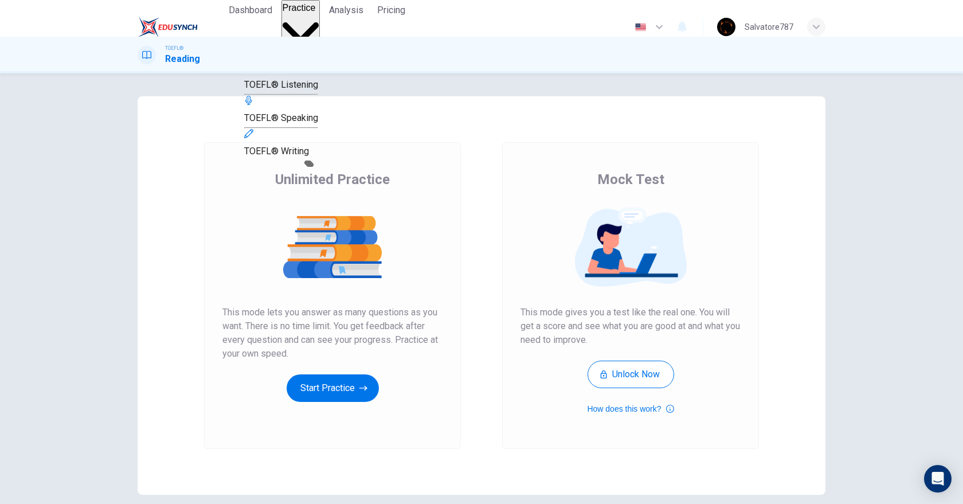
click at [293, 123] on span "TOEFL® Speaking" at bounding box center [281, 117] width 74 height 11
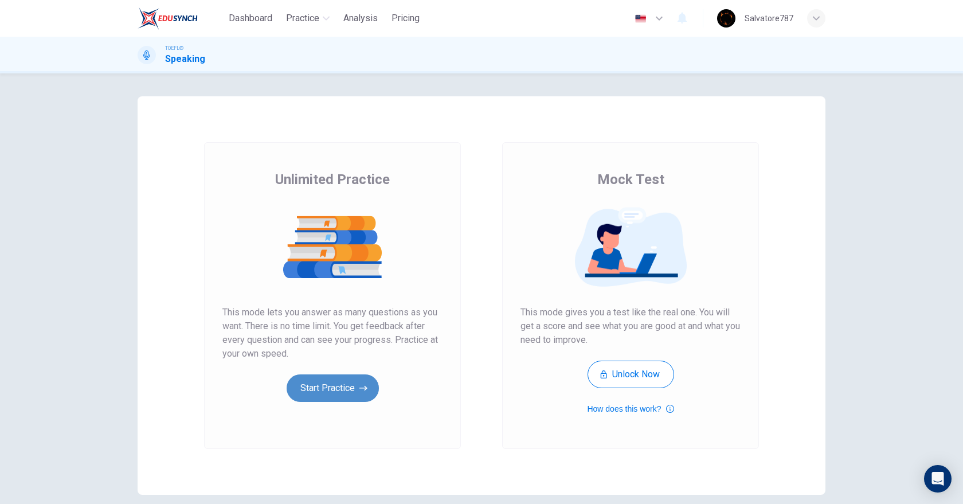
click at [294, 383] on button "Start Practice" at bounding box center [333, 388] width 92 height 28
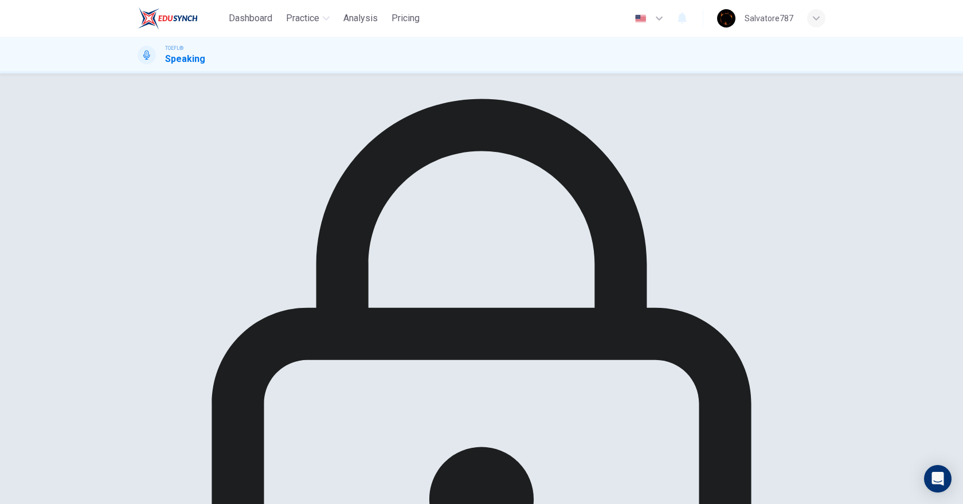
click at [334, 227] on div "Your answers will not be evaluated. Become a Plus member to have your scores ev…" at bounding box center [482, 469] width 688 height 747
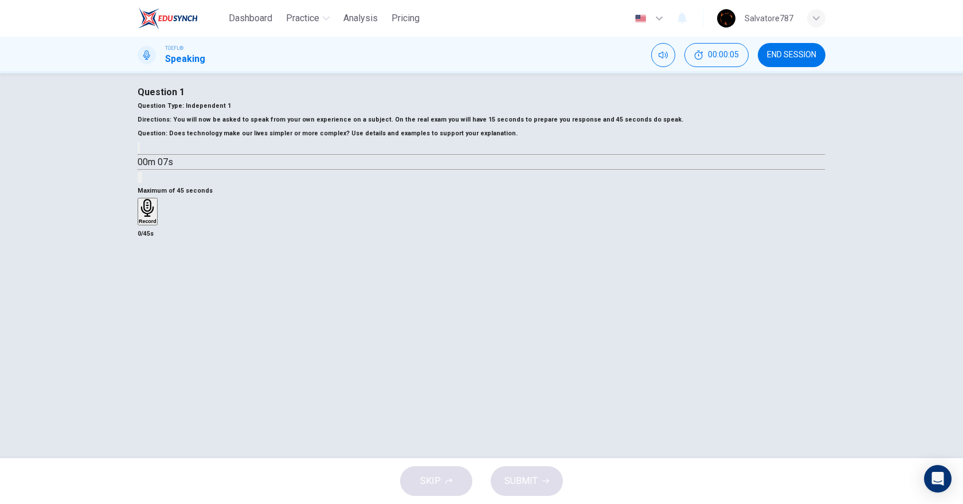
scroll to position [2, 0]
